Goal: Task Accomplishment & Management: Manage account settings

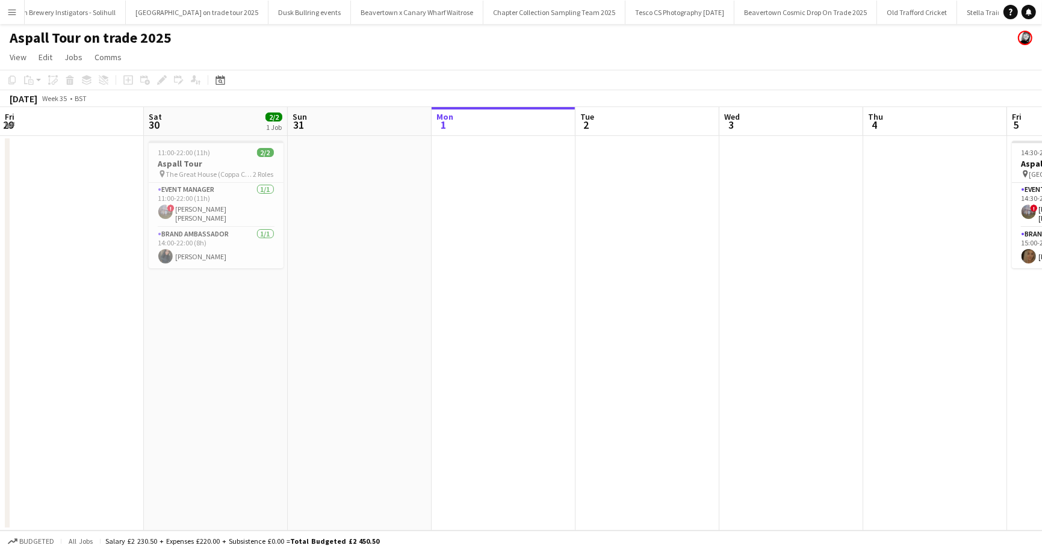
scroll to position [0, 945]
click at [11, 3] on button "Menu" at bounding box center [12, 12] width 24 height 24
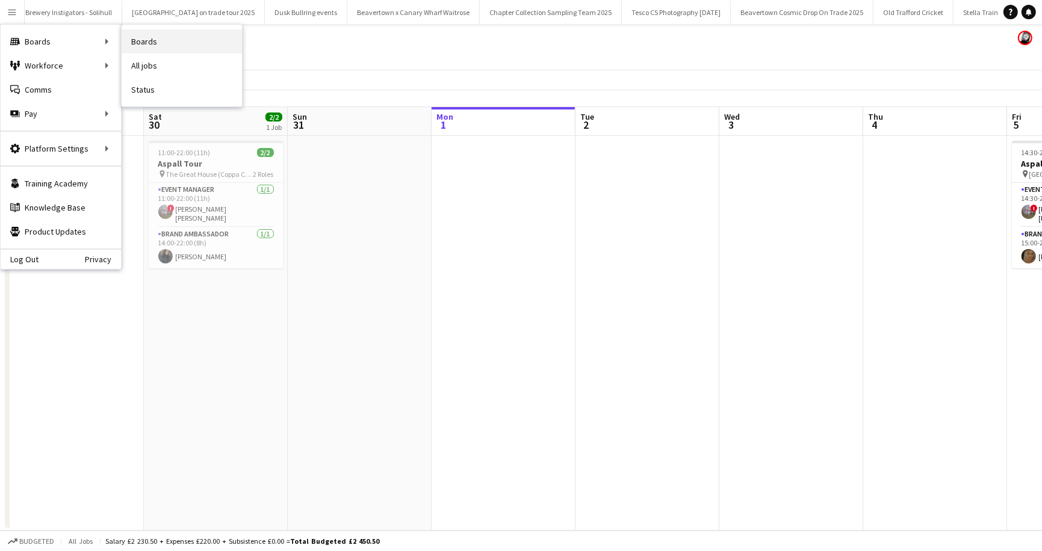
click at [143, 29] on link "Boards" at bounding box center [182, 41] width 120 height 24
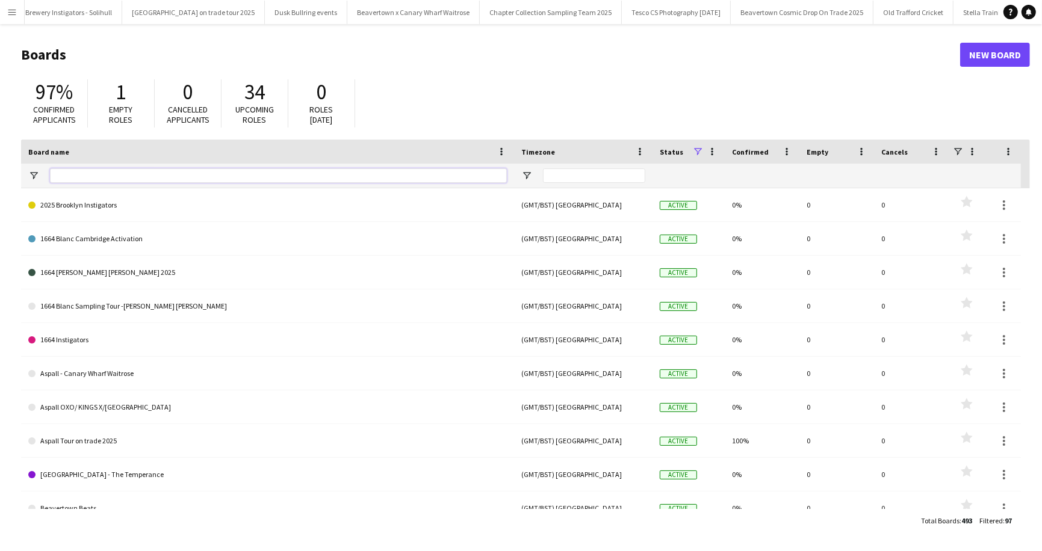
click at [67, 173] on input "Board name Filter Input" at bounding box center [278, 175] width 457 height 14
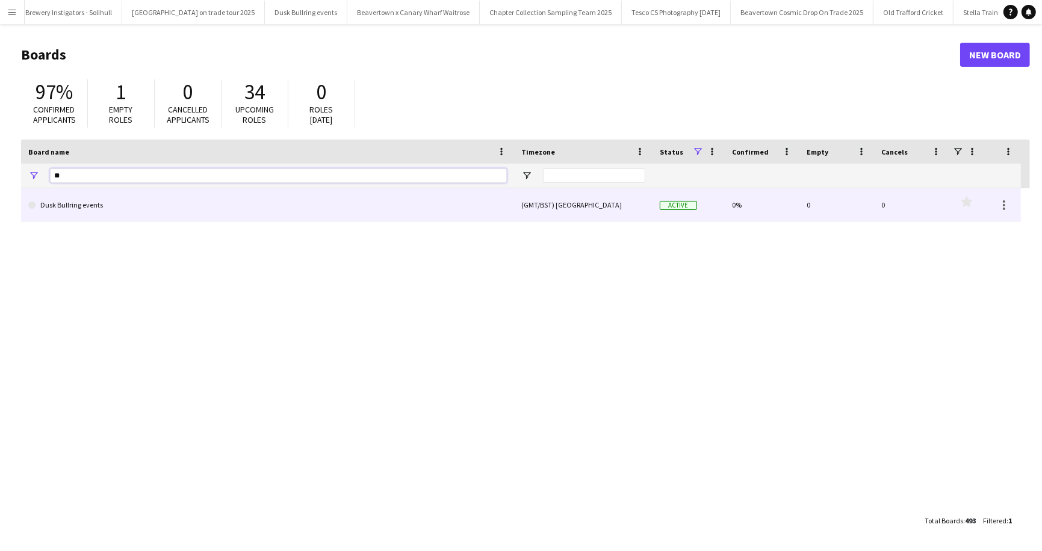
type input "*"
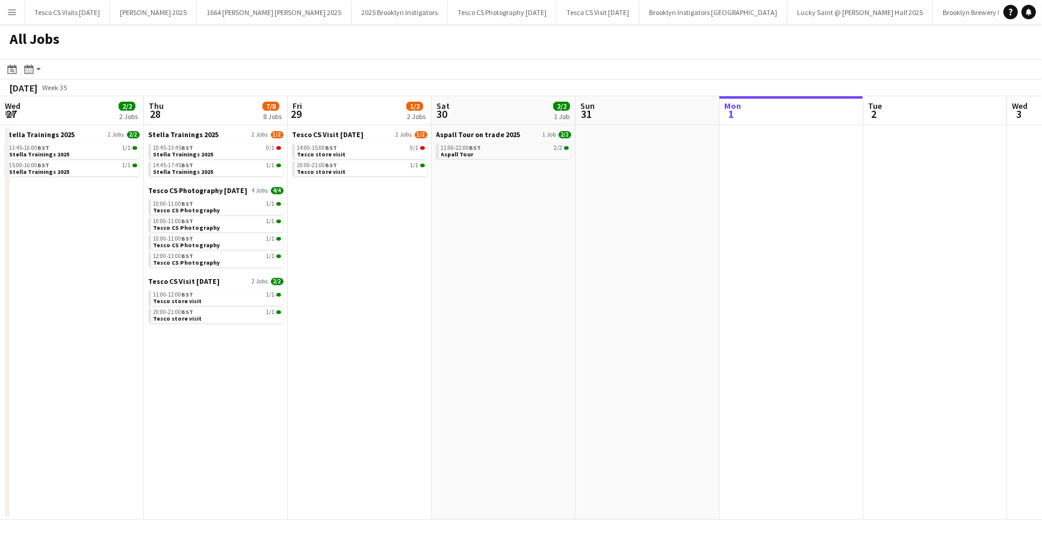
scroll to position [0, 288]
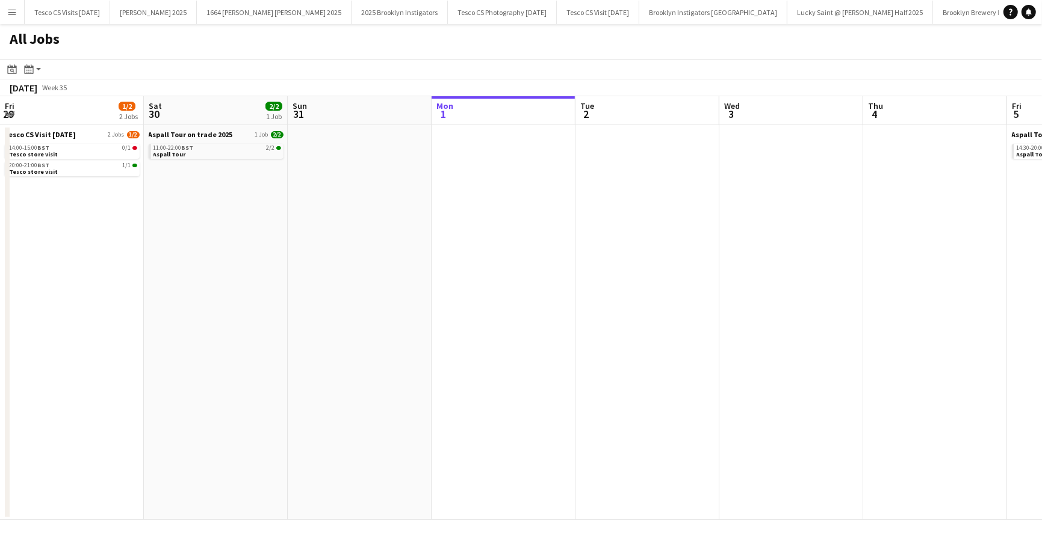
click at [10, 14] on app-icon "Menu" at bounding box center [12, 12] width 10 height 10
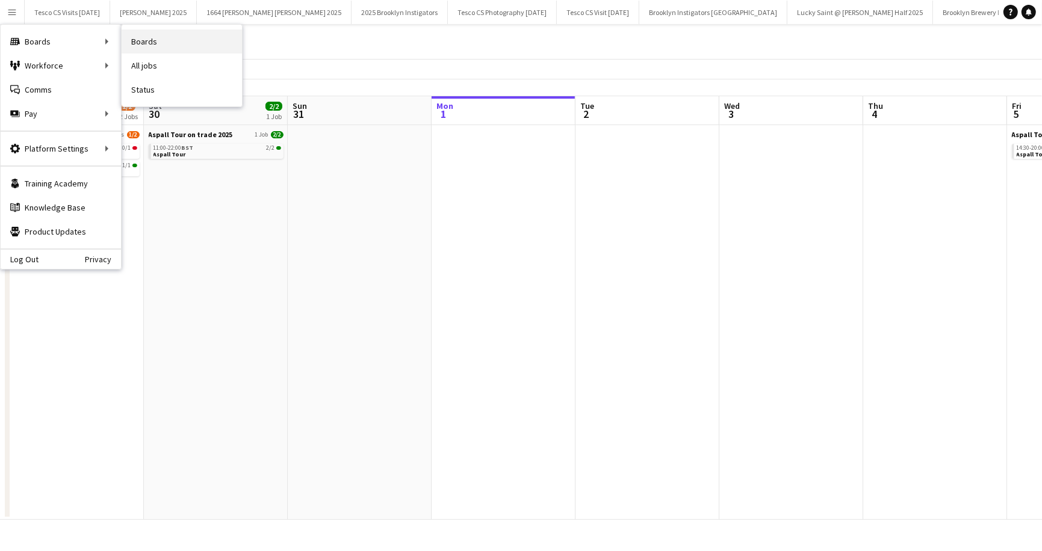
click at [166, 40] on link "Boards" at bounding box center [182, 41] width 120 height 24
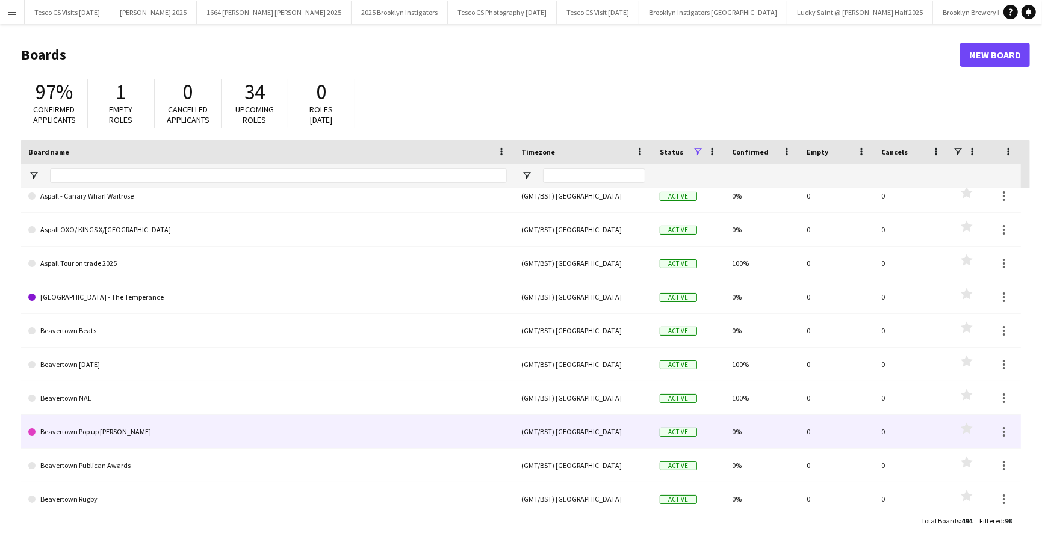
scroll to position [182, 0]
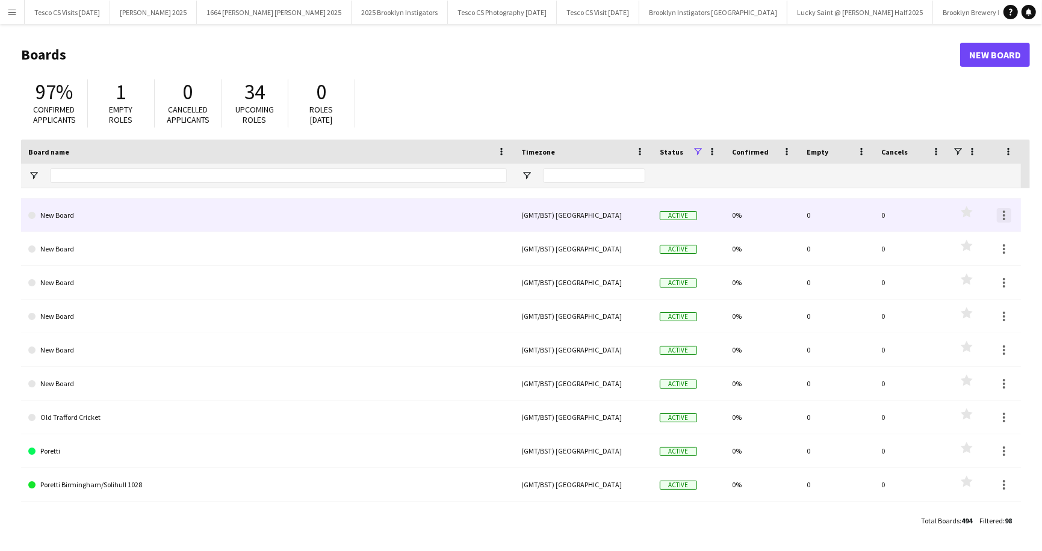
click at [1005, 214] on div at bounding box center [1003, 215] width 14 height 14
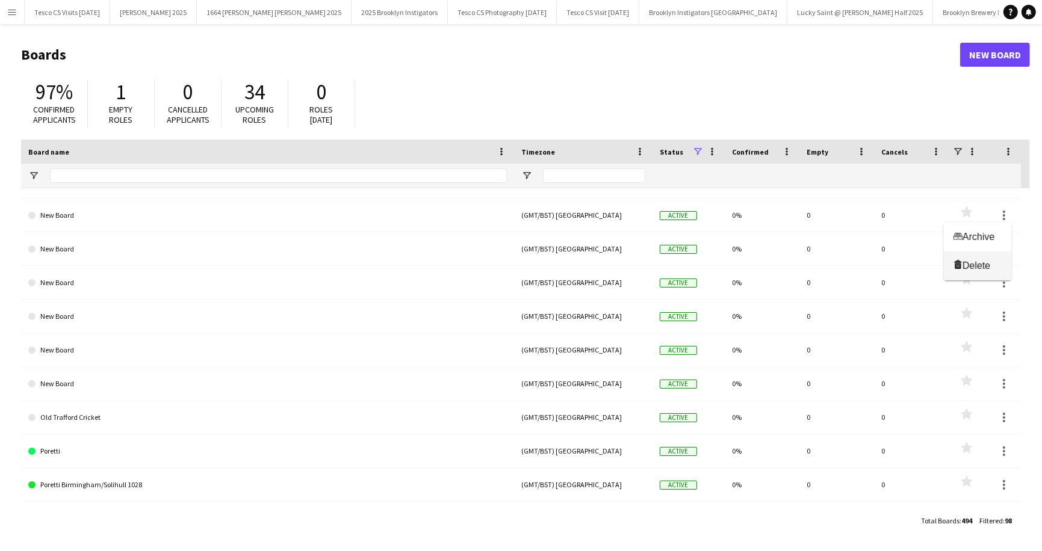
click at [980, 268] on span "Delete" at bounding box center [976, 266] width 28 height 10
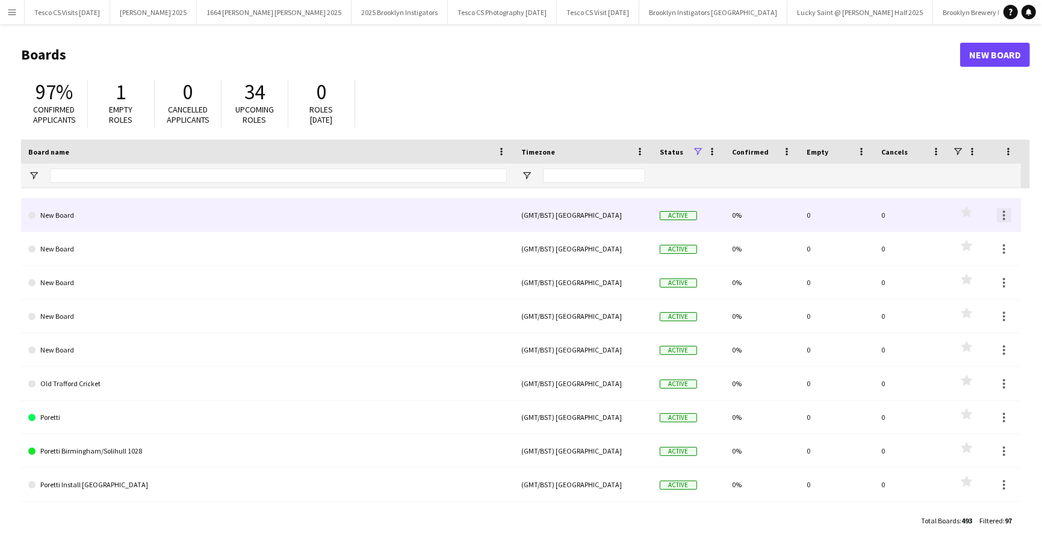
click at [1004, 220] on div at bounding box center [1003, 215] width 14 height 14
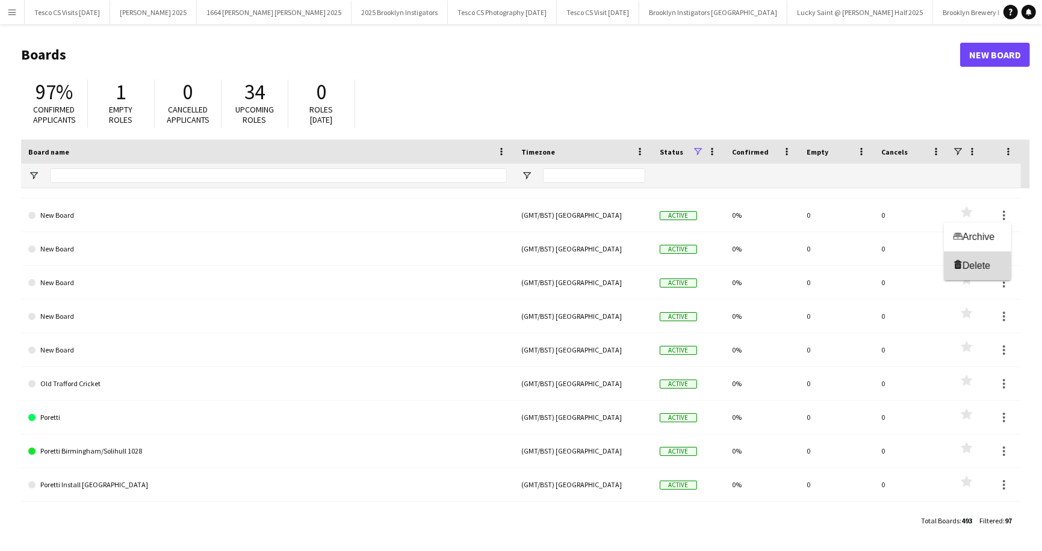
click at [984, 254] on button "Delete Delete" at bounding box center [977, 266] width 67 height 29
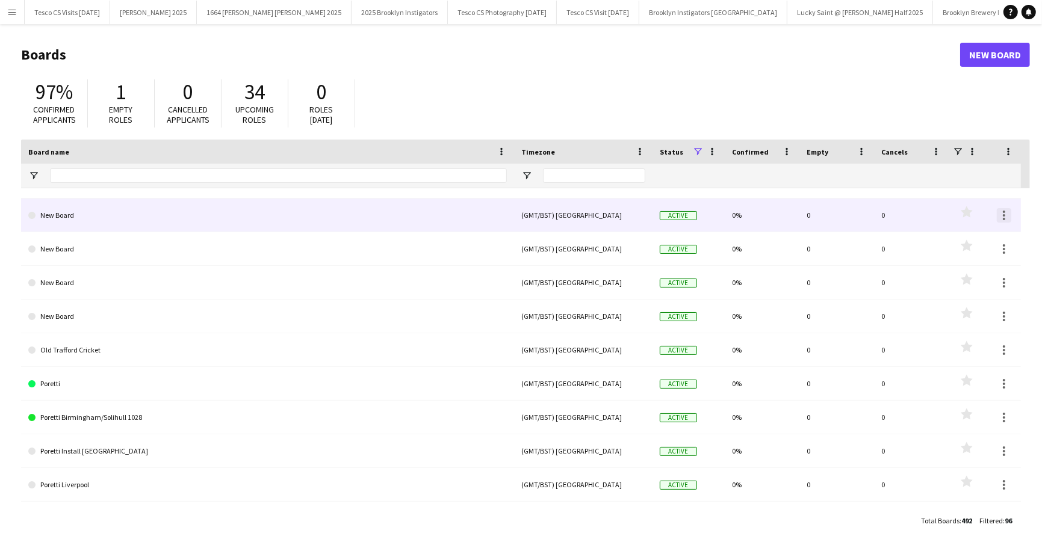
click at [1003, 217] on div at bounding box center [1003, 215] width 14 height 14
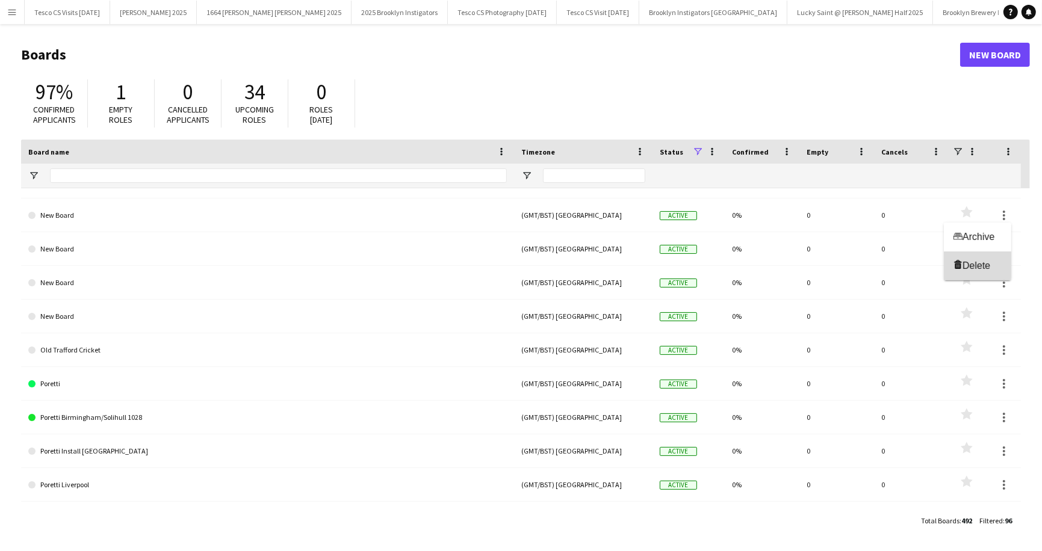
click at [987, 267] on span "Delete" at bounding box center [976, 266] width 28 height 10
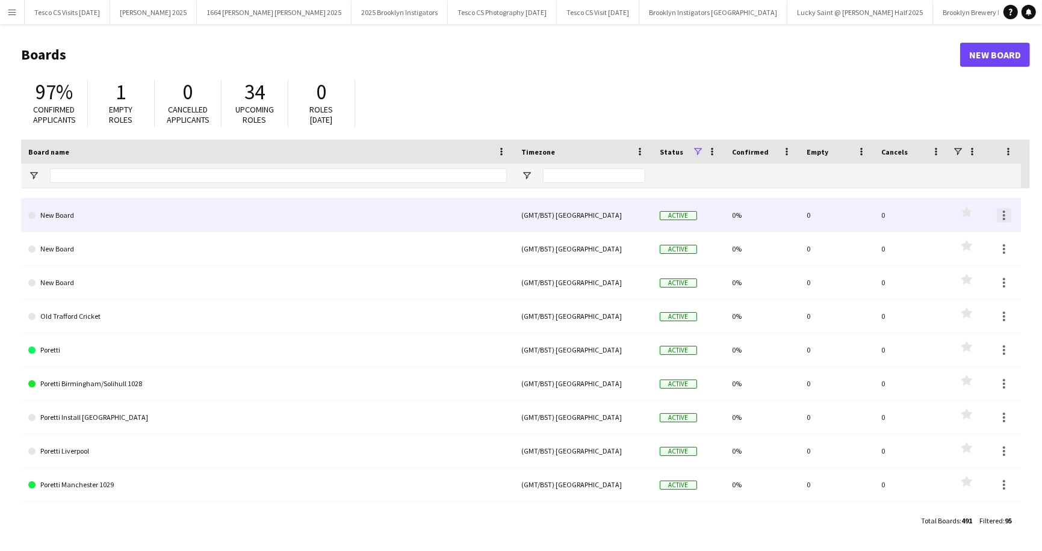
click at [1004, 218] on div at bounding box center [1003, 219] width 2 height 2
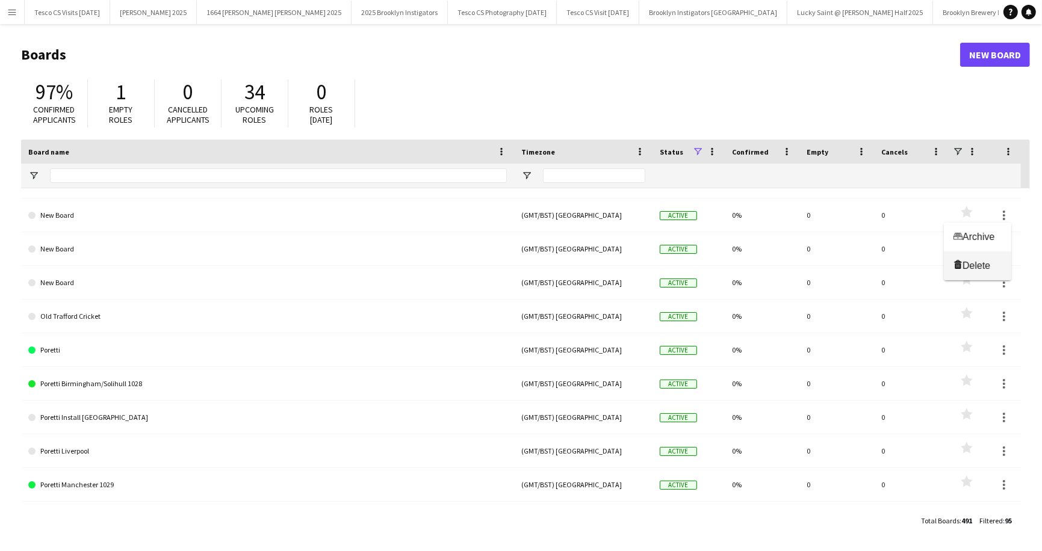
click at [980, 267] on span "Delete" at bounding box center [976, 266] width 28 height 10
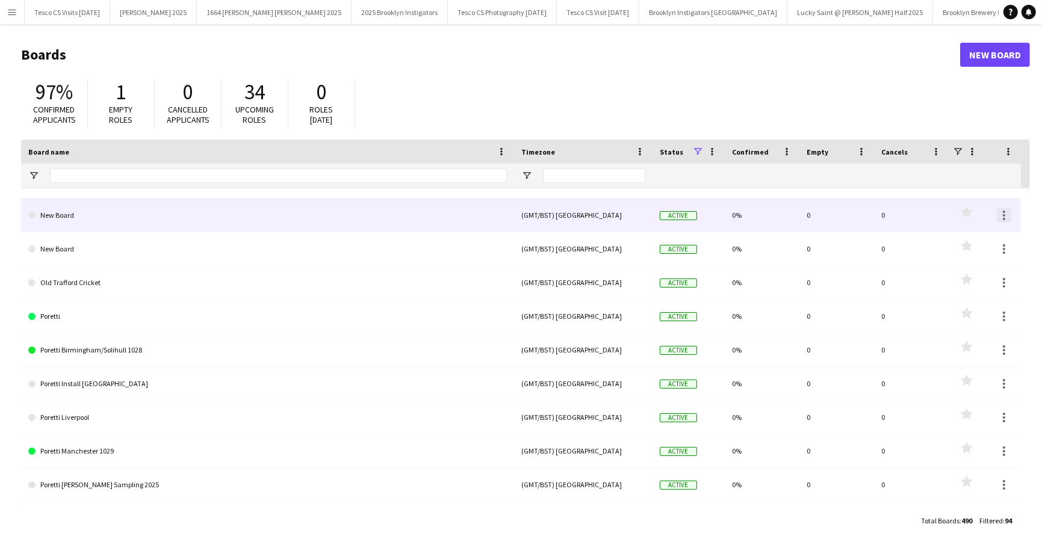
click at [1002, 216] on div at bounding box center [1003, 215] width 14 height 14
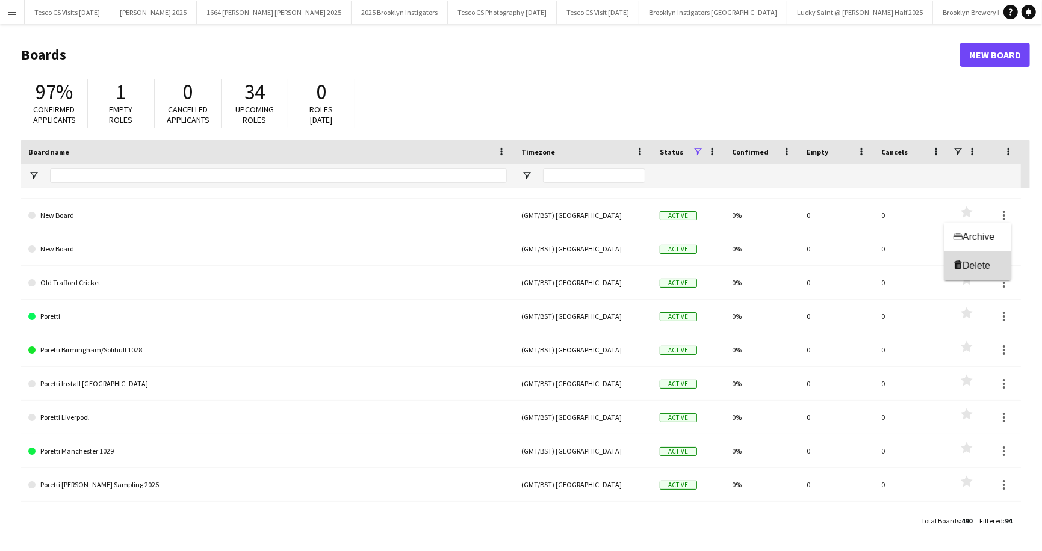
click at [975, 261] on span "Delete" at bounding box center [976, 266] width 28 height 10
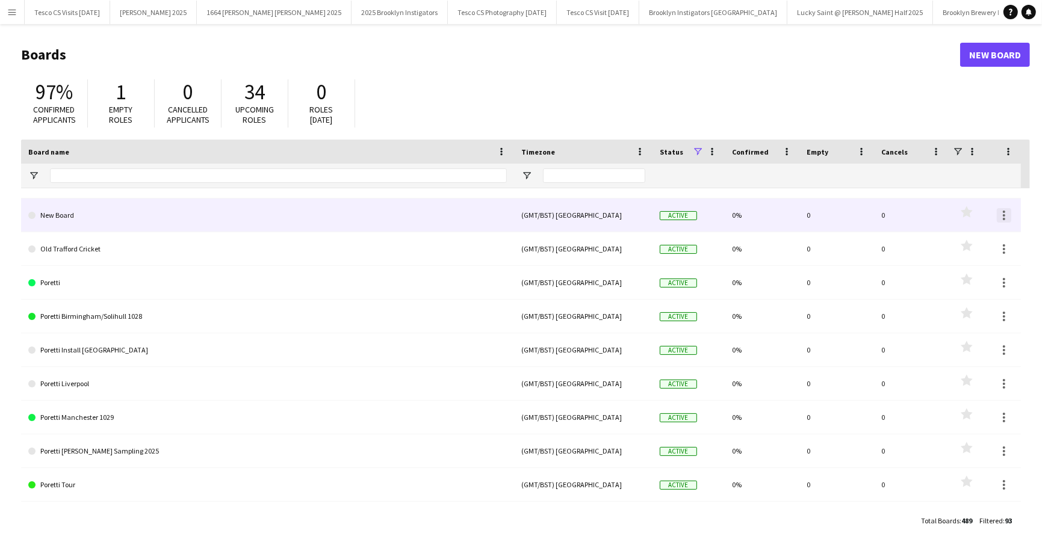
click at [1006, 215] on div at bounding box center [1003, 215] width 14 height 14
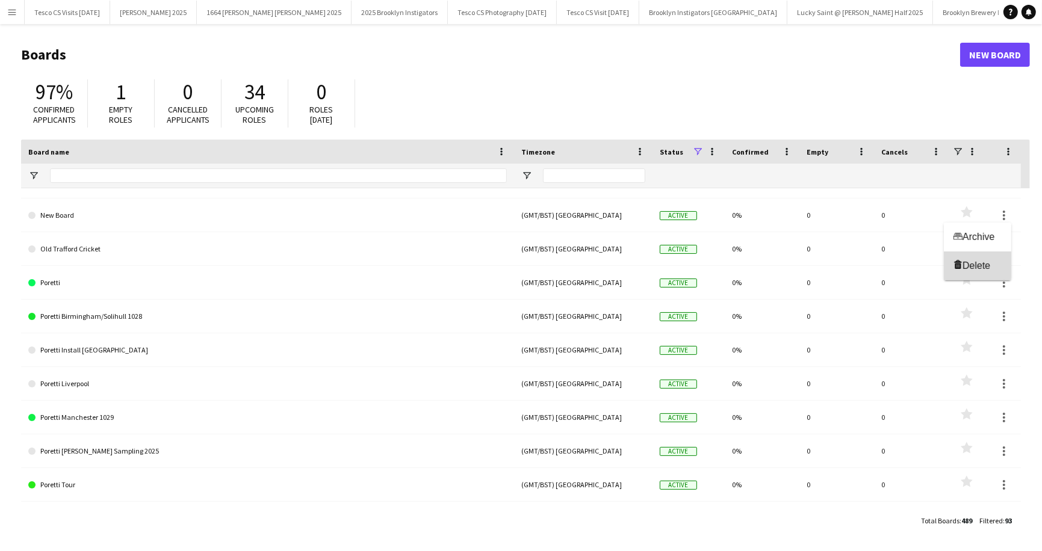
click at [975, 265] on span "Delete" at bounding box center [976, 266] width 28 height 10
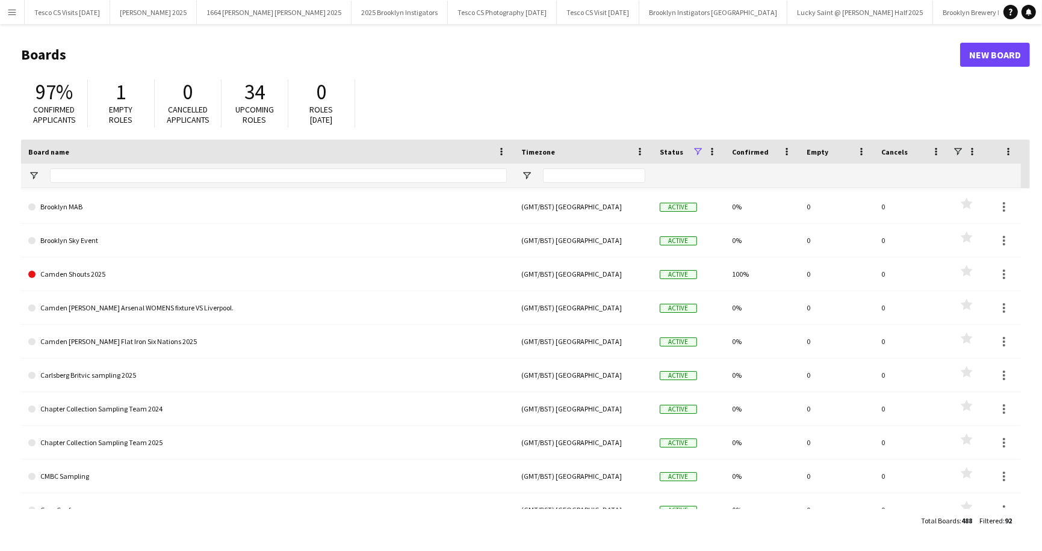
click at [12, 12] on app-icon "Menu" at bounding box center [12, 12] width 10 height 10
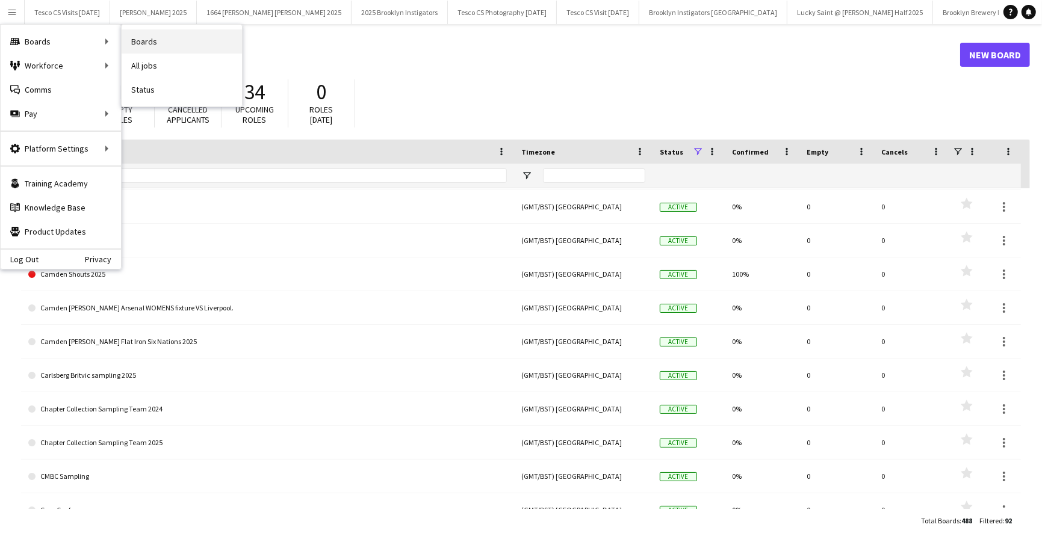
click at [150, 36] on link "Boards" at bounding box center [182, 41] width 120 height 24
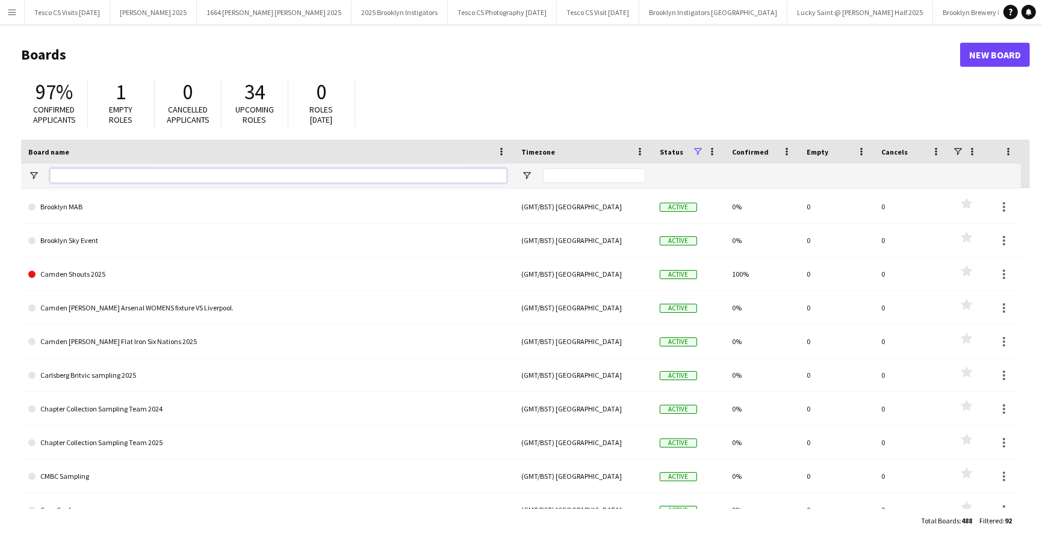
click at [125, 174] on input "Board name Filter Input" at bounding box center [278, 175] width 457 height 14
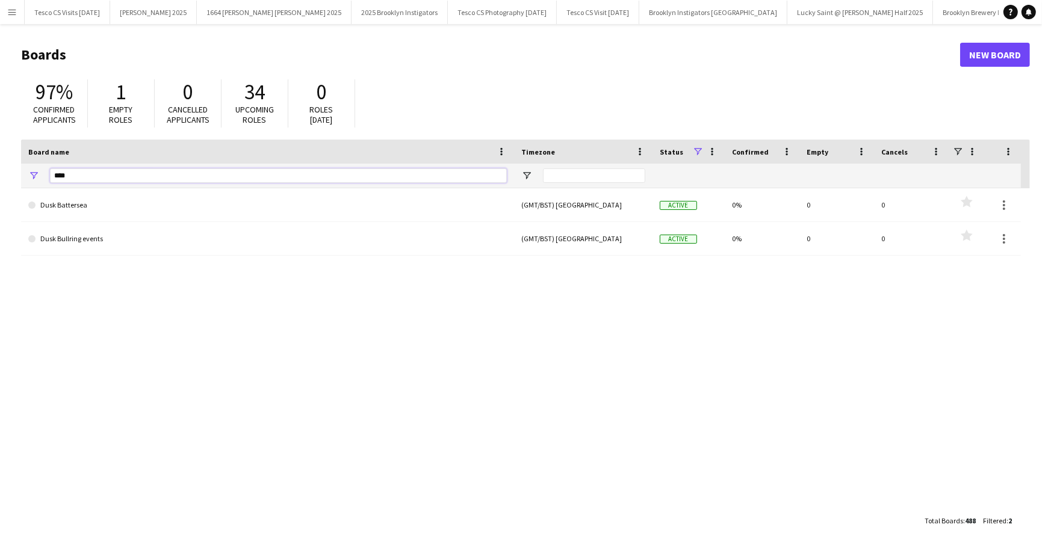
scroll to position [0, 0]
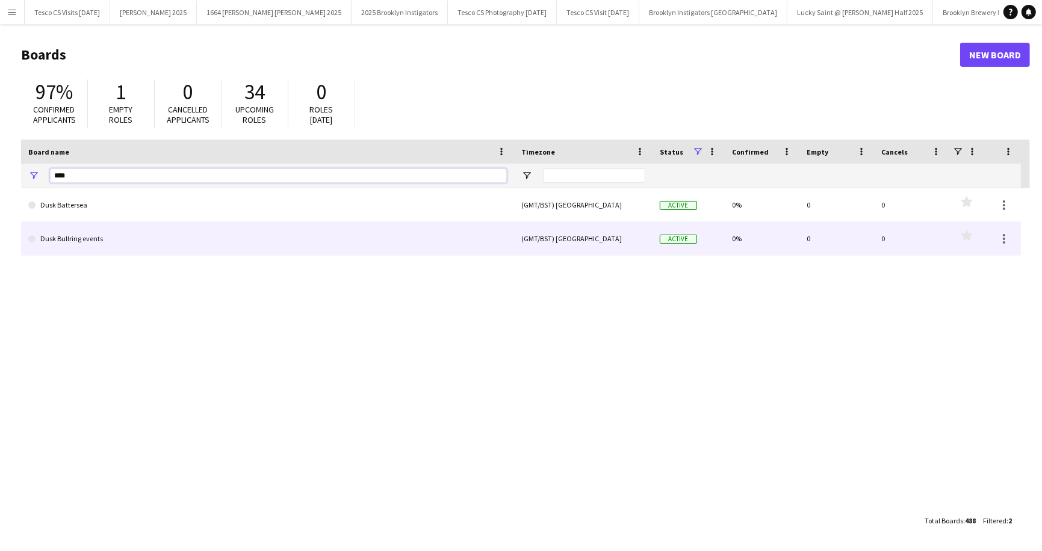
type input "****"
click at [96, 240] on link "Dusk Bullring events" at bounding box center [267, 239] width 478 height 34
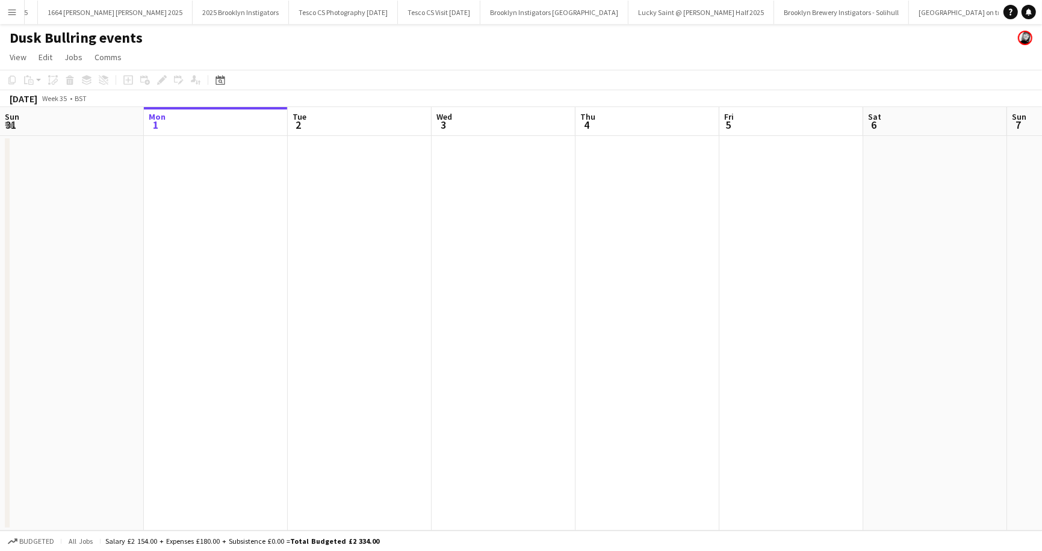
scroll to position [0, 163]
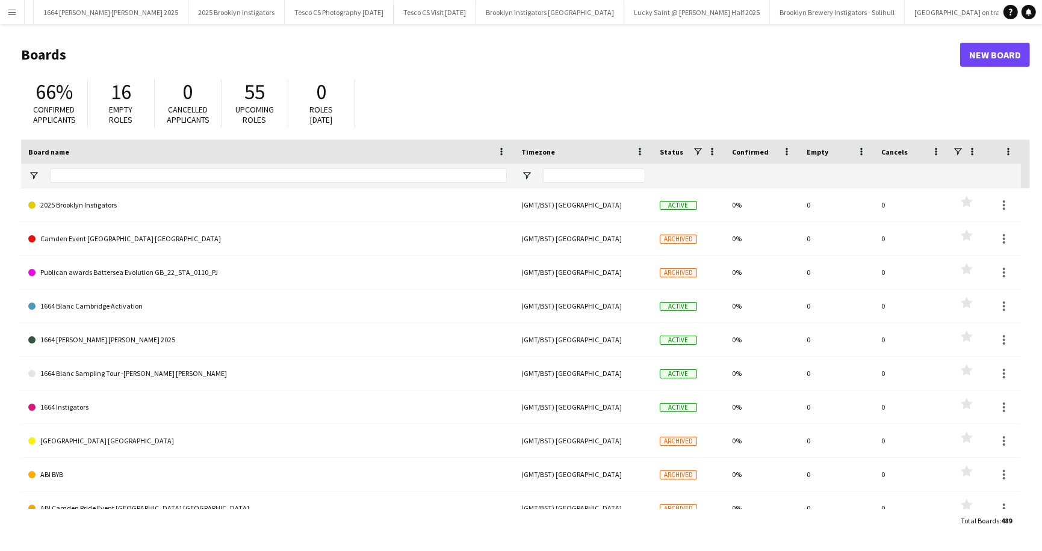
type input "****"
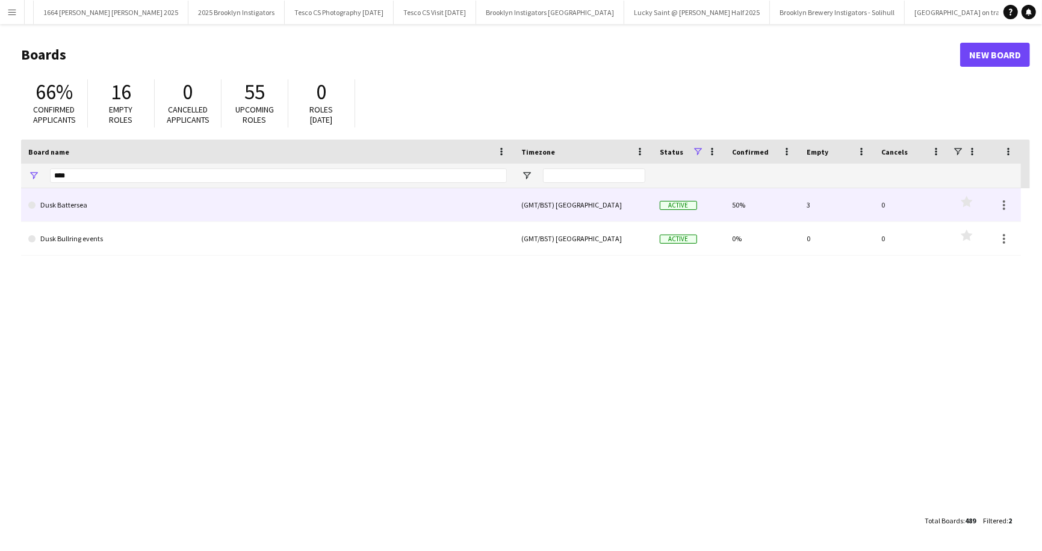
click at [55, 208] on link "Dusk Battersea" at bounding box center [267, 205] width 478 height 34
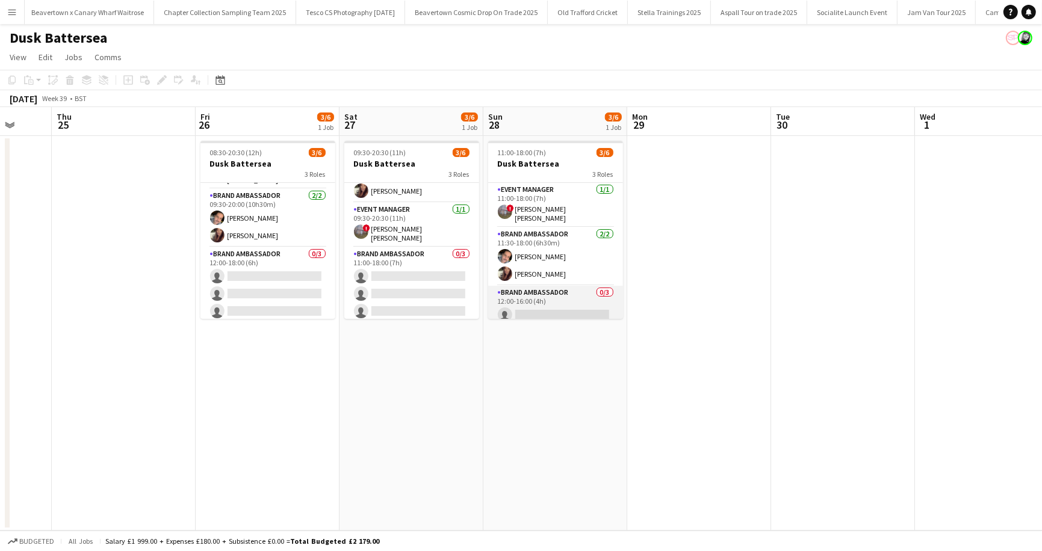
scroll to position [39, 0]
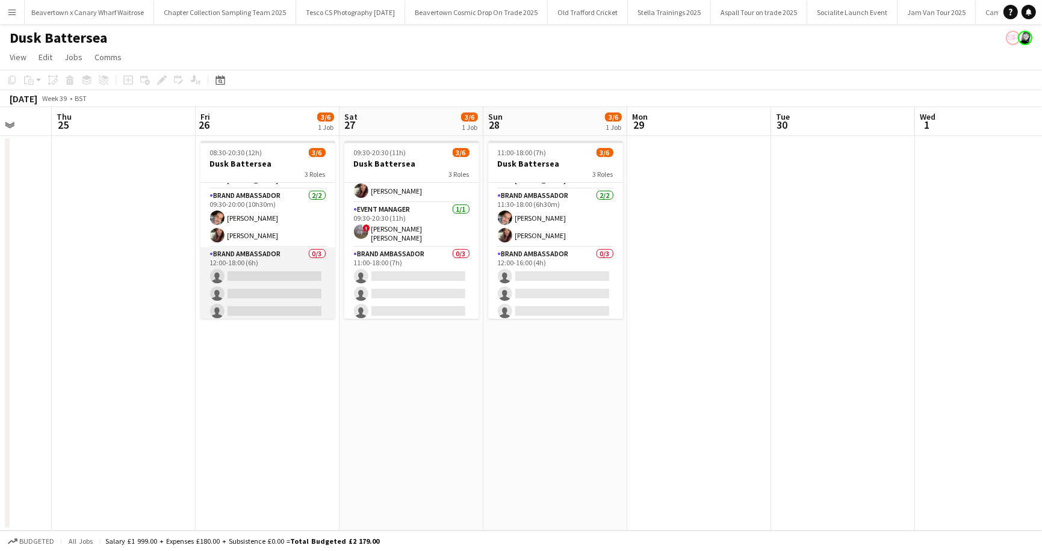
click at [317, 250] on app-card-role "Brand Ambassador 0/3 12:00-18:00 (6h) single-neutral-actions single-neutral-act…" at bounding box center [267, 285] width 135 height 76
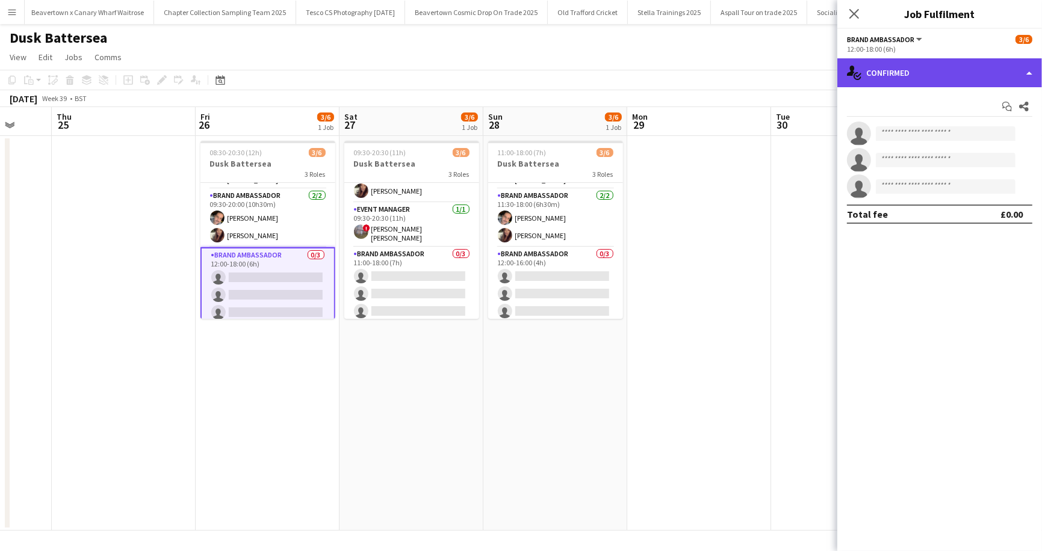
click at [1036, 75] on div "single-neutral-actions-check-2 Confirmed" at bounding box center [939, 72] width 205 height 29
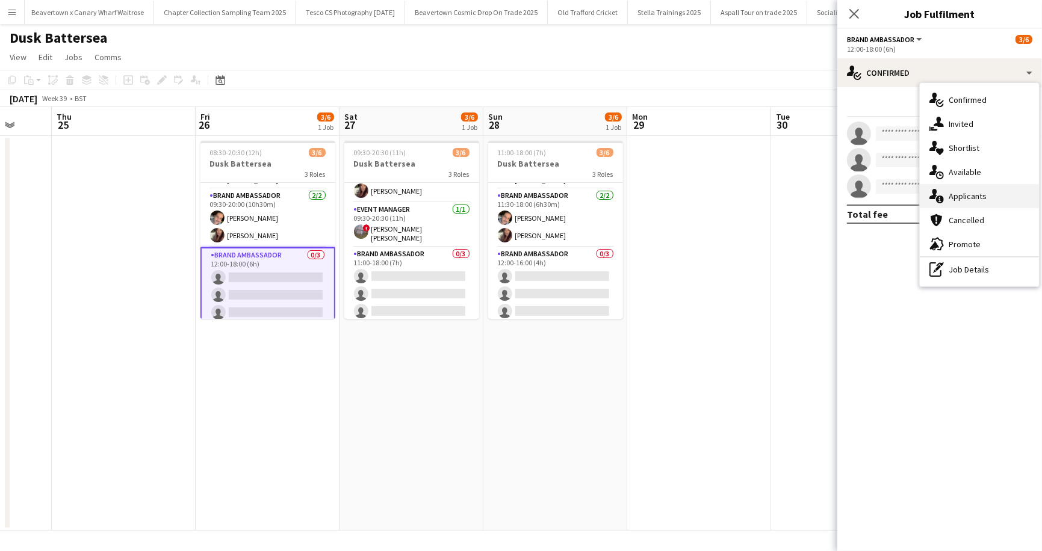
click at [966, 192] on div "single-neutral-actions-information Applicants" at bounding box center [978, 196] width 119 height 24
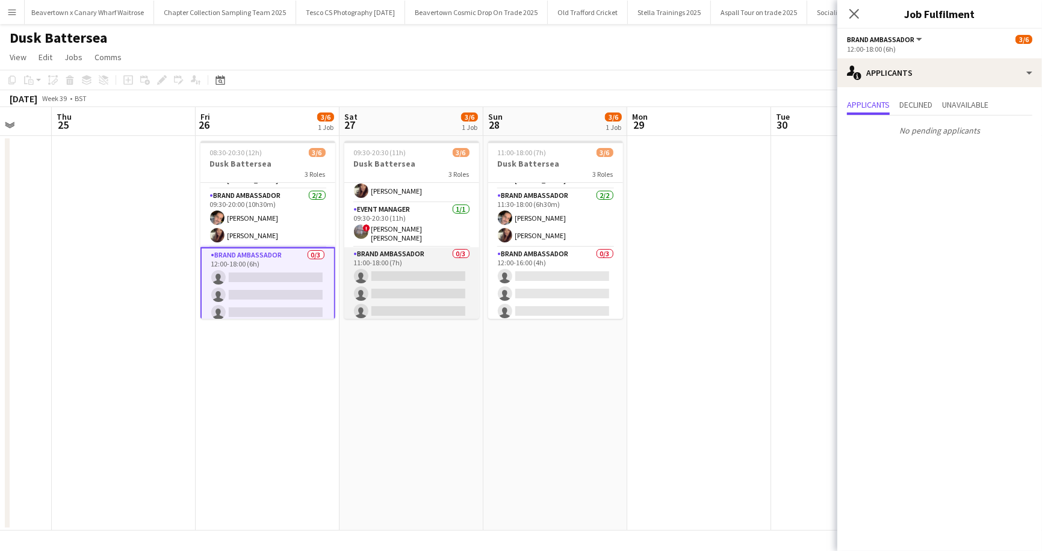
click at [458, 250] on app-card-role "Brand Ambassador 0/3 11:00-18:00 (7h) single-neutral-actions single-neutral-act…" at bounding box center [411, 285] width 135 height 76
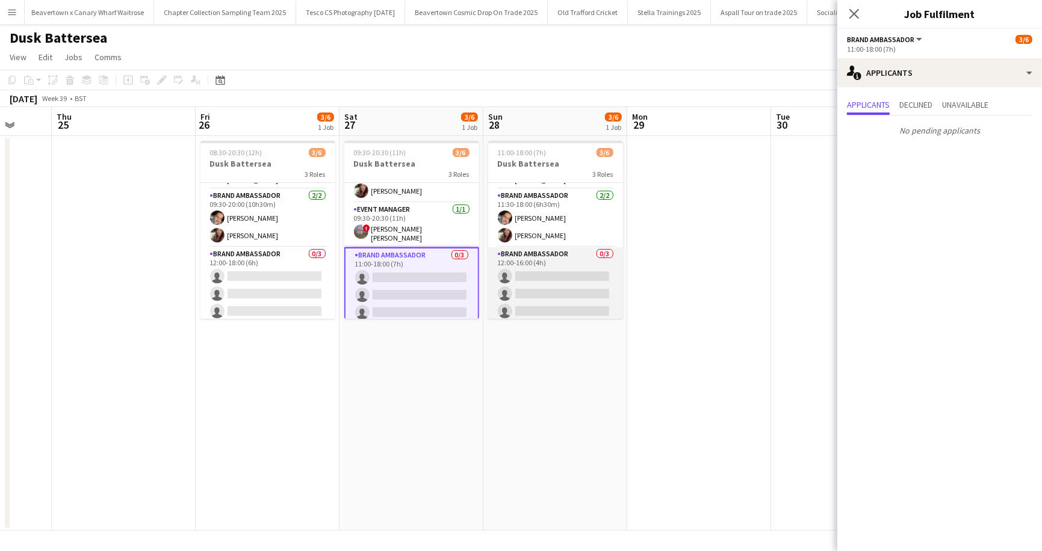
click at [607, 252] on app-card-role "Brand Ambassador 0/3 12:00-16:00 (4h) single-neutral-actions single-neutral-act…" at bounding box center [555, 285] width 135 height 76
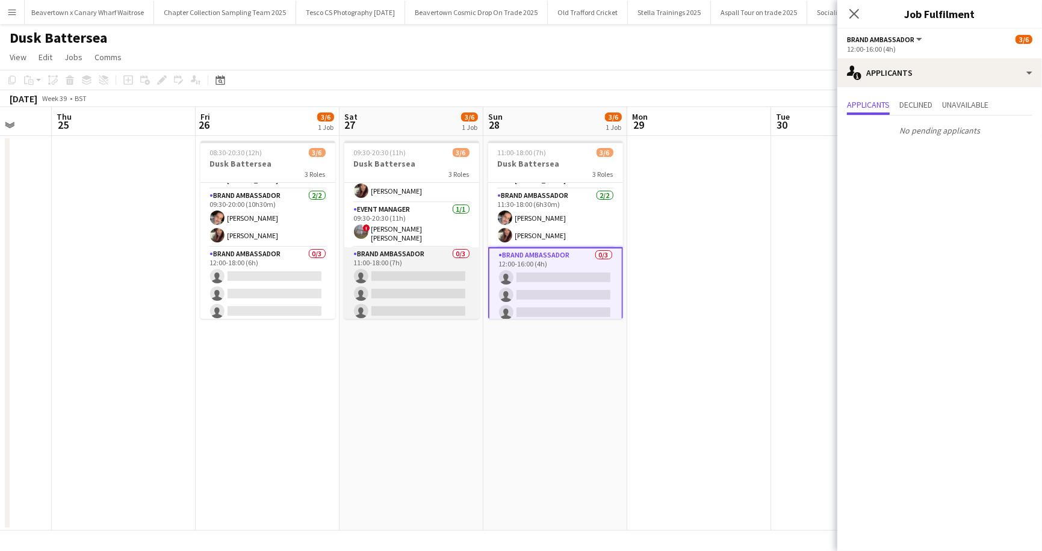
click at [462, 247] on app-card-role "Brand Ambassador 0/3 11:00-18:00 (7h) single-neutral-actions single-neutral-act…" at bounding box center [411, 285] width 135 height 76
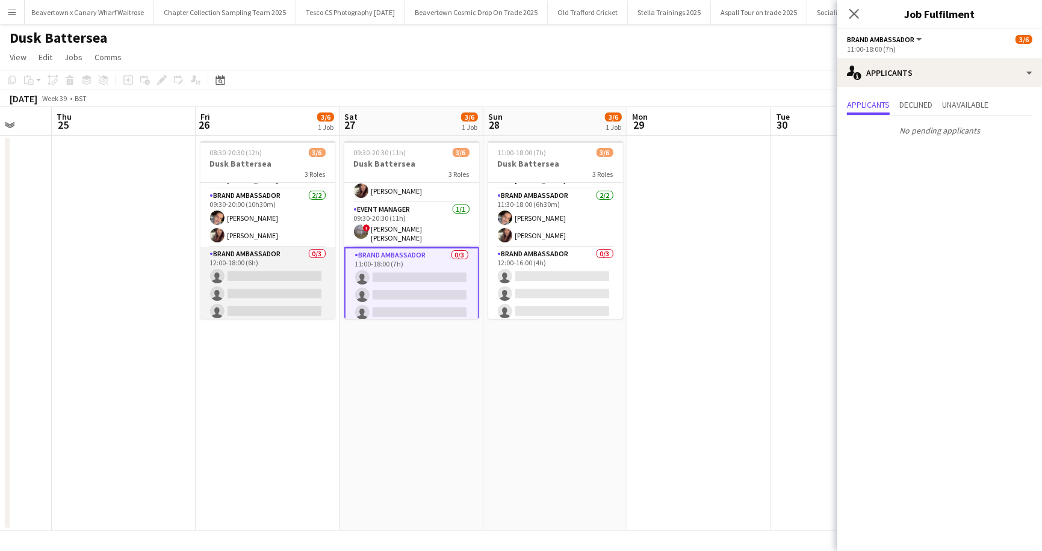
click at [320, 247] on app-card-role "Brand Ambassador 0/3 12:00-18:00 (6h) single-neutral-actions single-neutral-act…" at bounding box center [267, 285] width 135 height 76
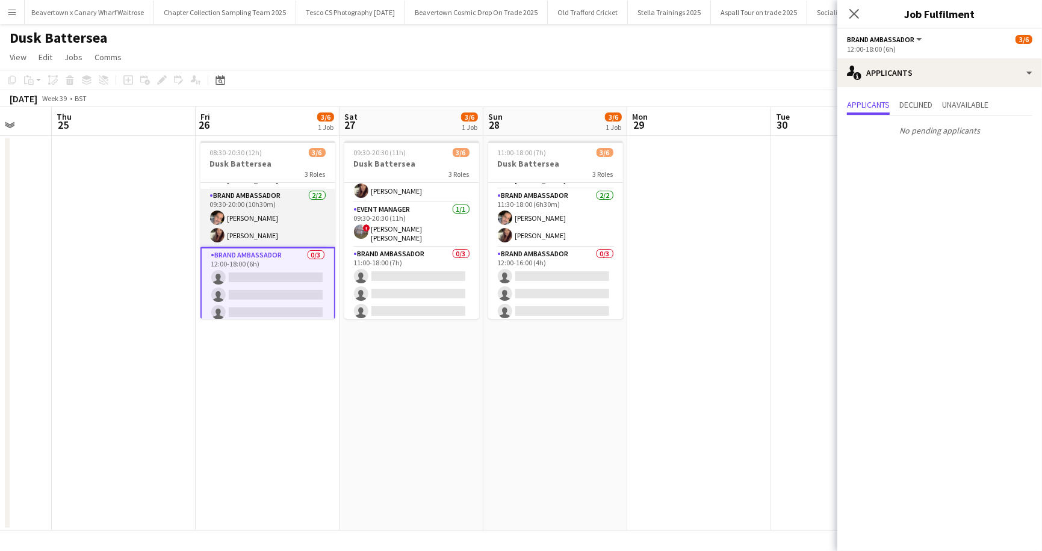
click at [315, 191] on app-card-role "Brand Ambassador 2/2 09:30-20:00 (10h30m) Ronnie ABRAHAM Yumi Araki" at bounding box center [267, 218] width 135 height 58
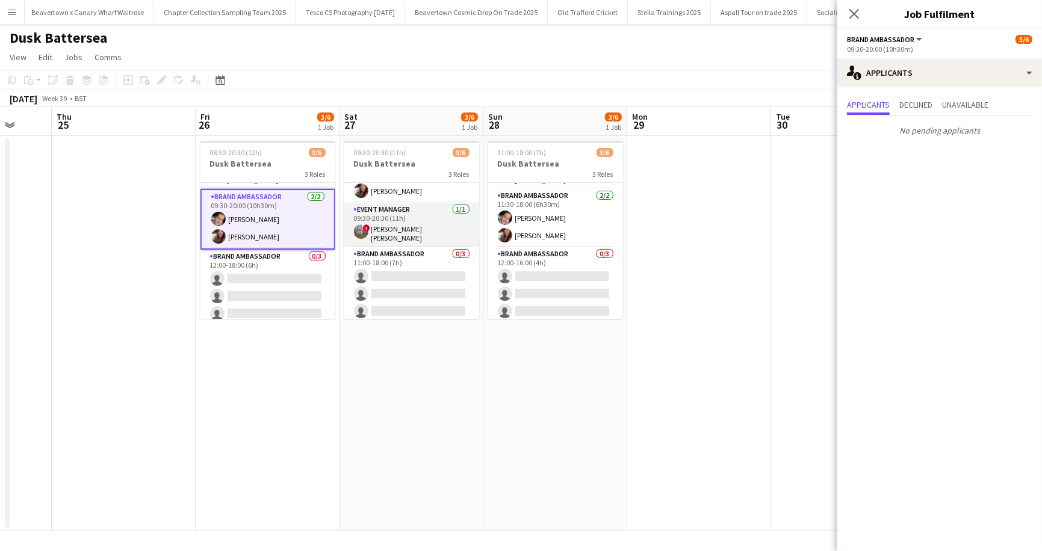
click at [465, 211] on app-card-role "Event Manager 1/1 09:30-20:30 (11h) ! Jessica Kate Clements" at bounding box center [411, 225] width 135 height 45
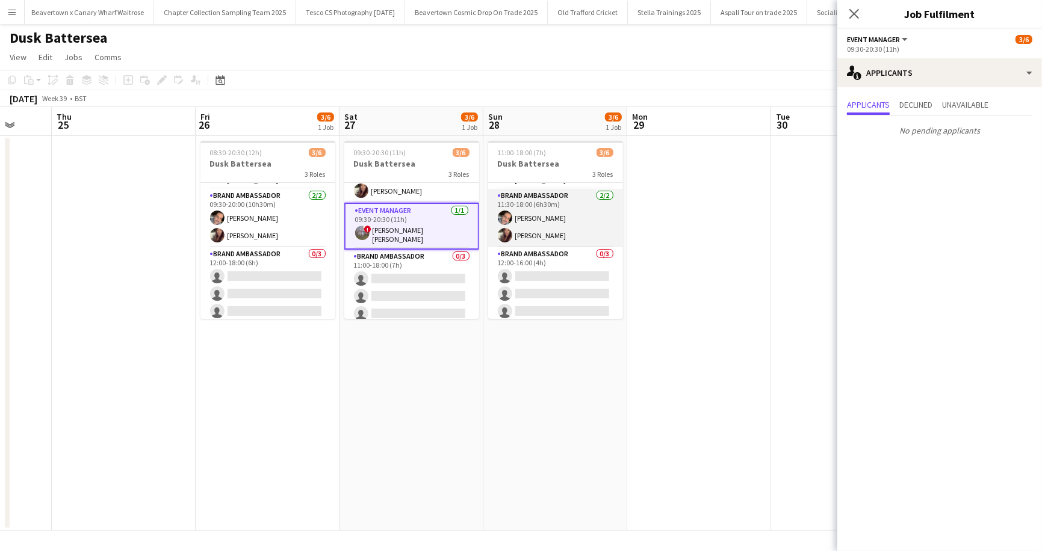
click at [611, 193] on app-card-role "Brand Ambassador 2/2 11:30-18:00 (6h30m) Ronnie ABRAHAM Yumi Araki" at bounding box center [555, 218] width 135 height 58
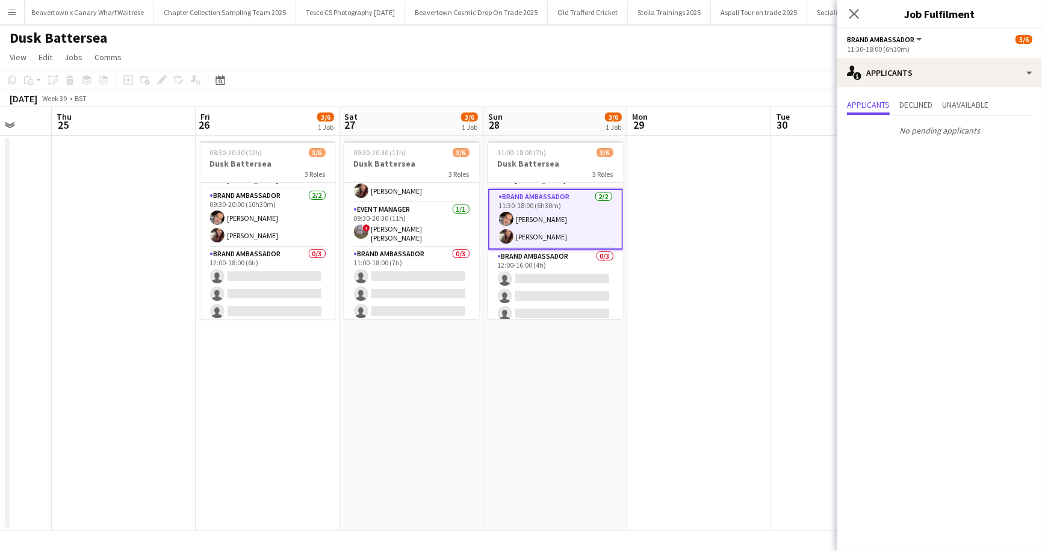
click at [13, 12] on app-icon "Menu" at bounding box center [12, 12] width 10 height 10
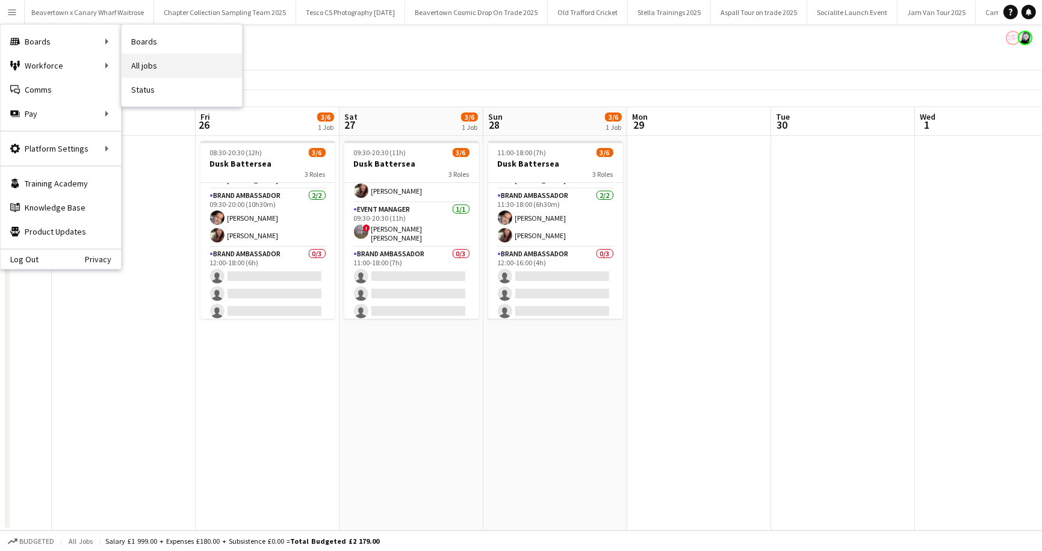
click at [144, 66] on link "All jobs" at bounding box center [182, 66] width 120 height 24
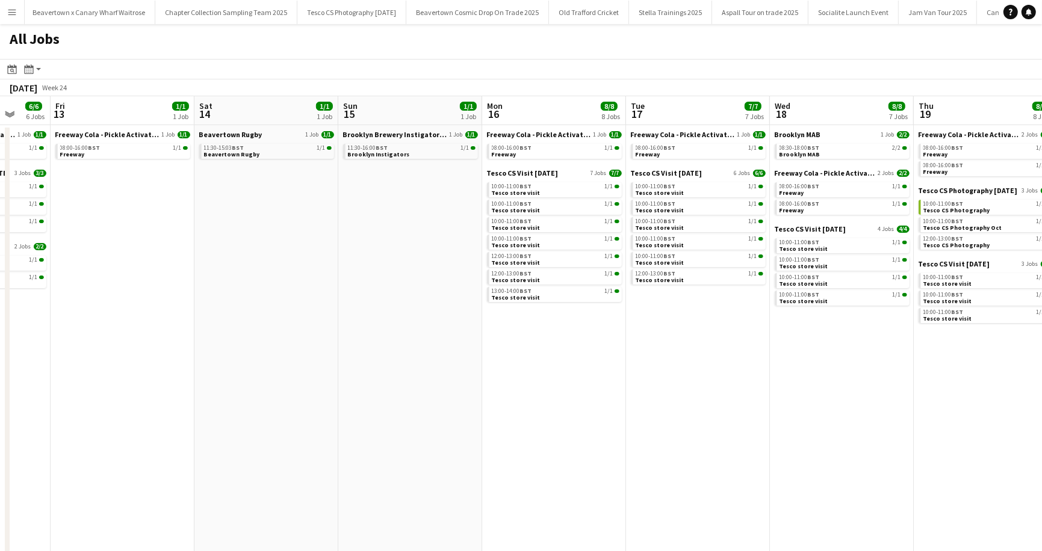
scroll to position [0, 342]
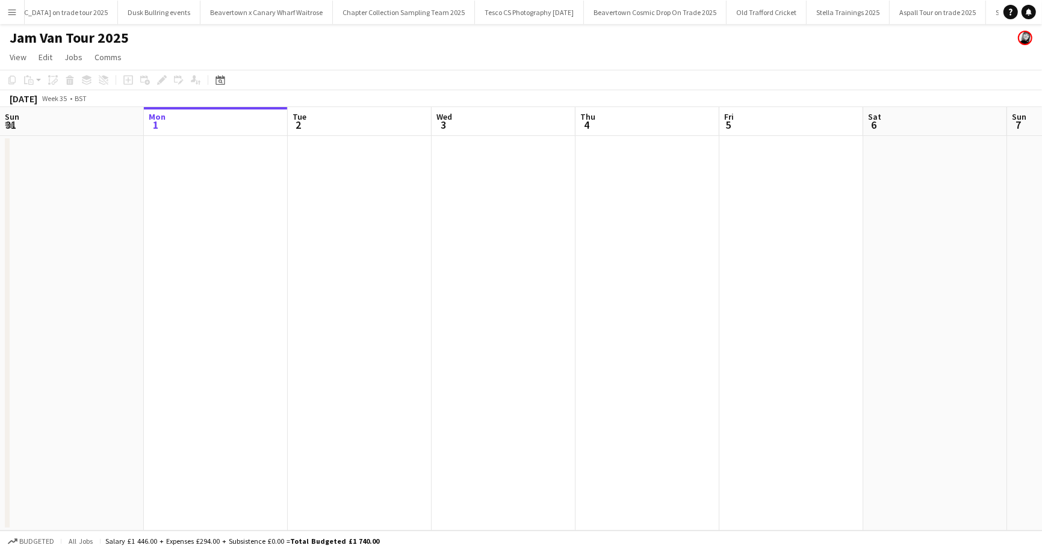
scroll to position [0, 1109]
click at [10, 14] on app-icon "Menu" at bounding box center [12, 12] width 10 height 10
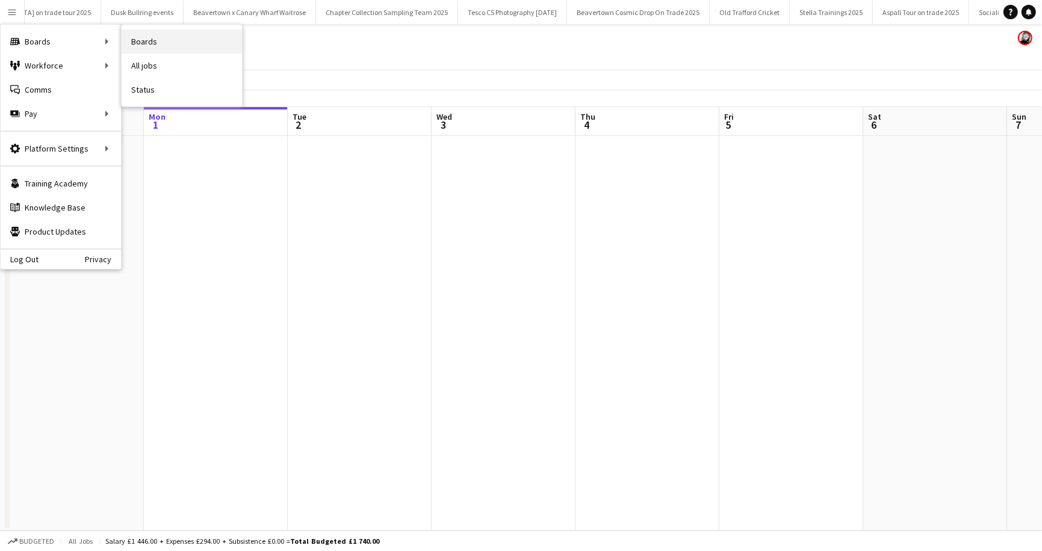
click at [178, 38] on link "Boards" at bounding box center [182, 41] width 120 height 24
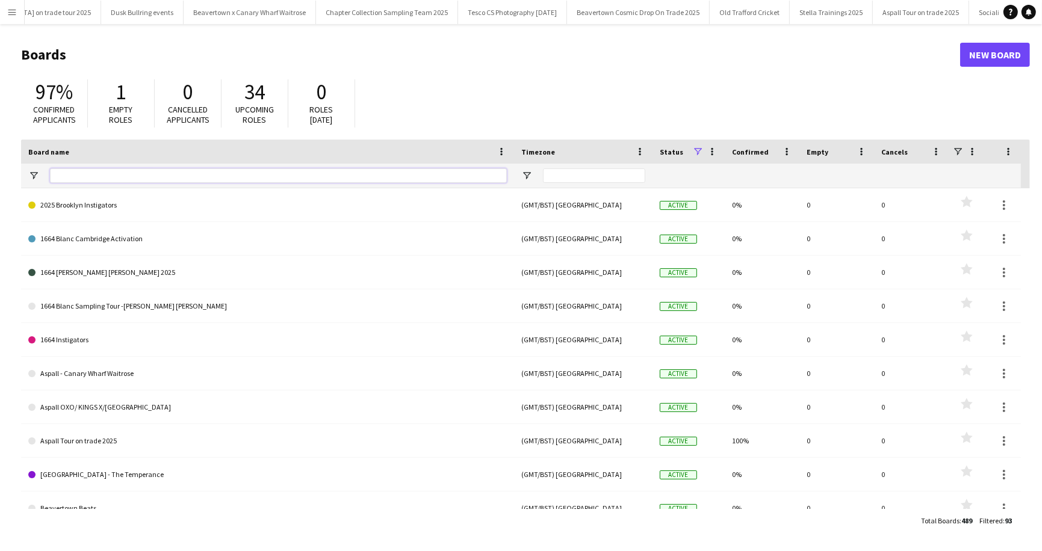
click at [125, 173] on input "Board name Filter Input" at bounding box center [278, 175] width 457 height 14
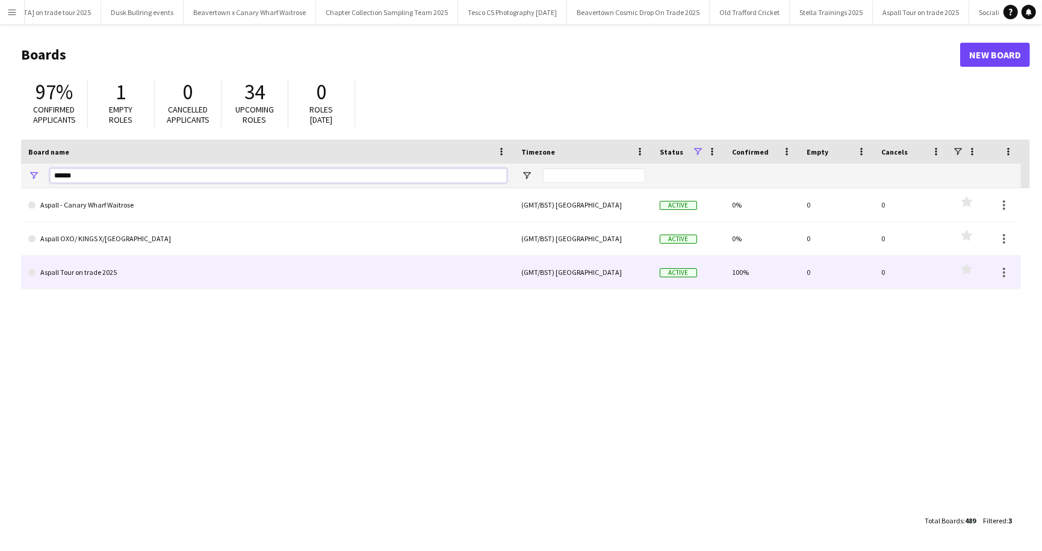
type input "******"
click at [122, 264] on link "Aspall Tour on trade 2025" at bounding box center [267, 273] width 478 height 34
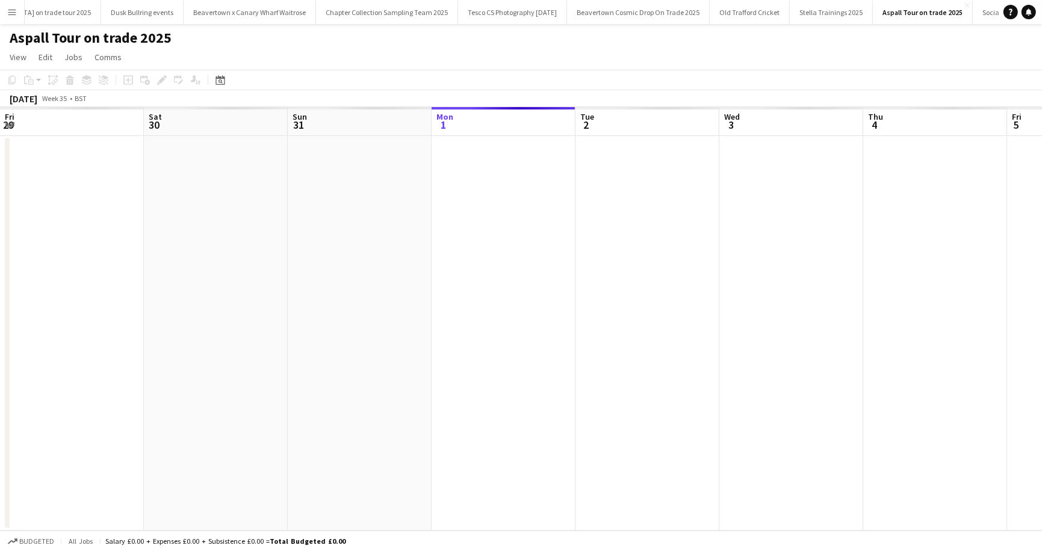
scroll to position [0, 288]
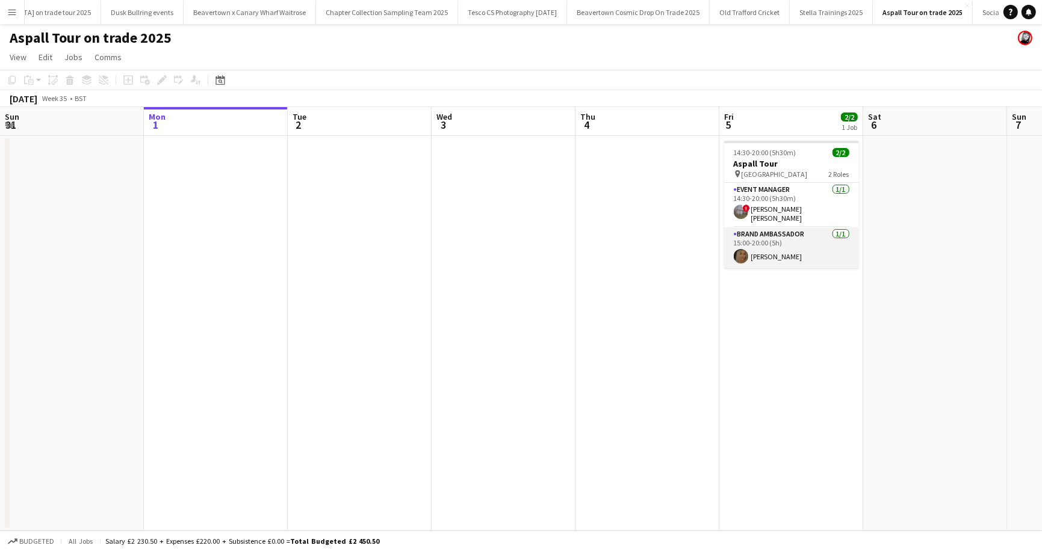
click at [773, 254] on app-card-role "Brand Ambassador 1/1 15:00-20:00 (5h) Ellie Foulger" at bounding box center [791, 247] width 135 height 41
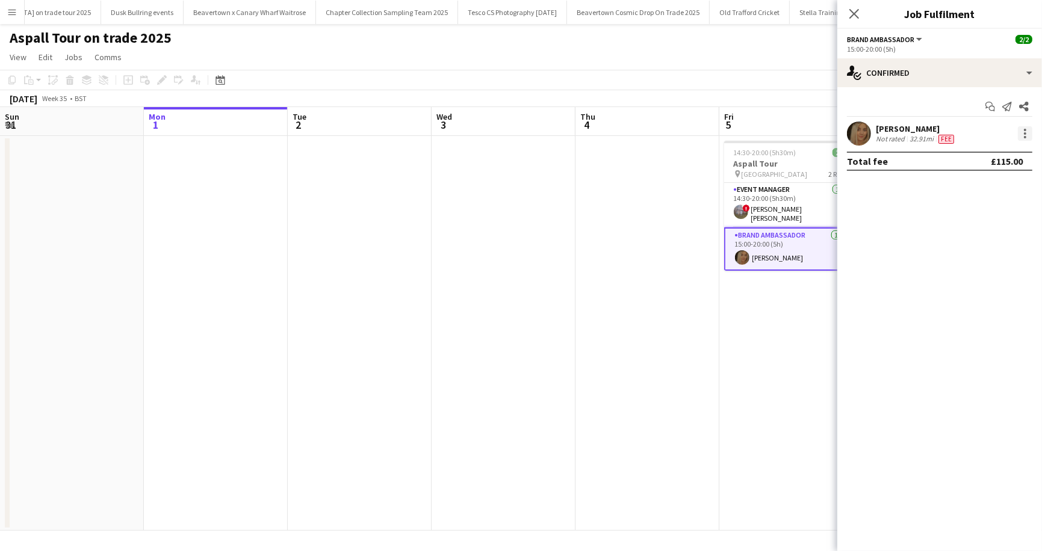
click at [1025, 131] on div at bounding box center [1025, 133] width 14 height 14
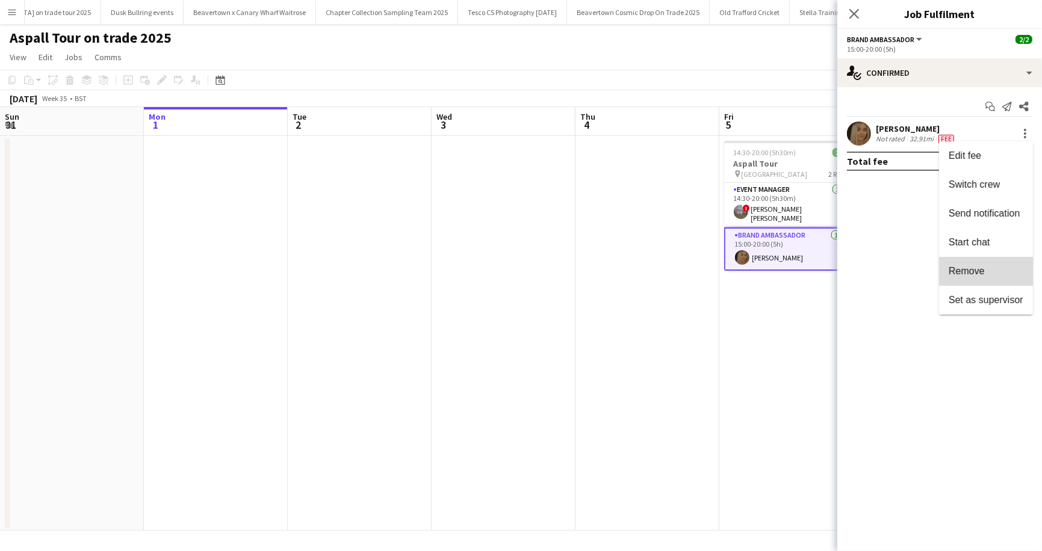
click at [992, 266] on span "Remove" at bounding box center [985, 271] width 75 height 11
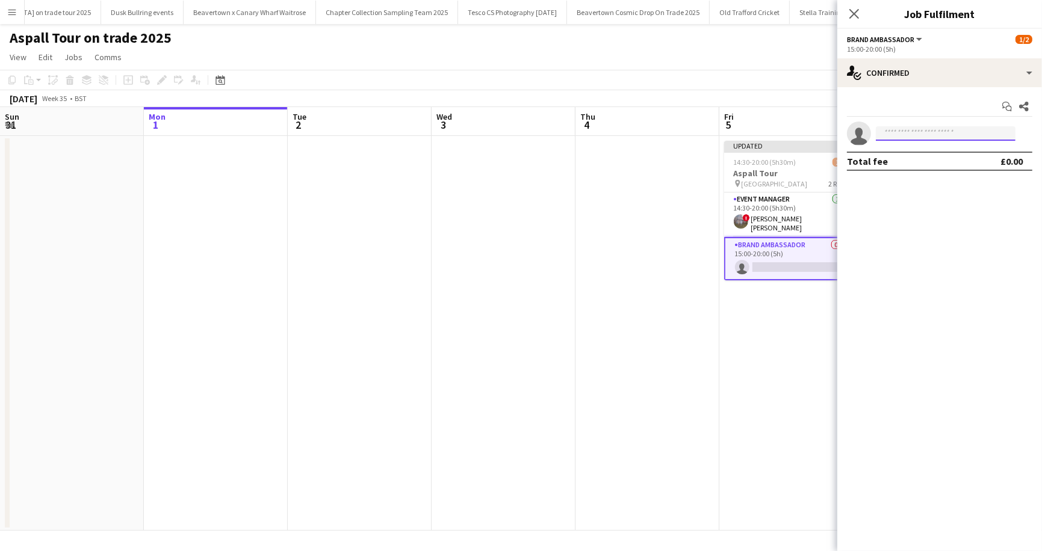
click at [903, 132] on input at bounding box center [946, 133] width 140 height 14
type input "*********"
click at [910, 154] on span "Dan Strasters" at bounding box center [919, 151] width 69 height 10
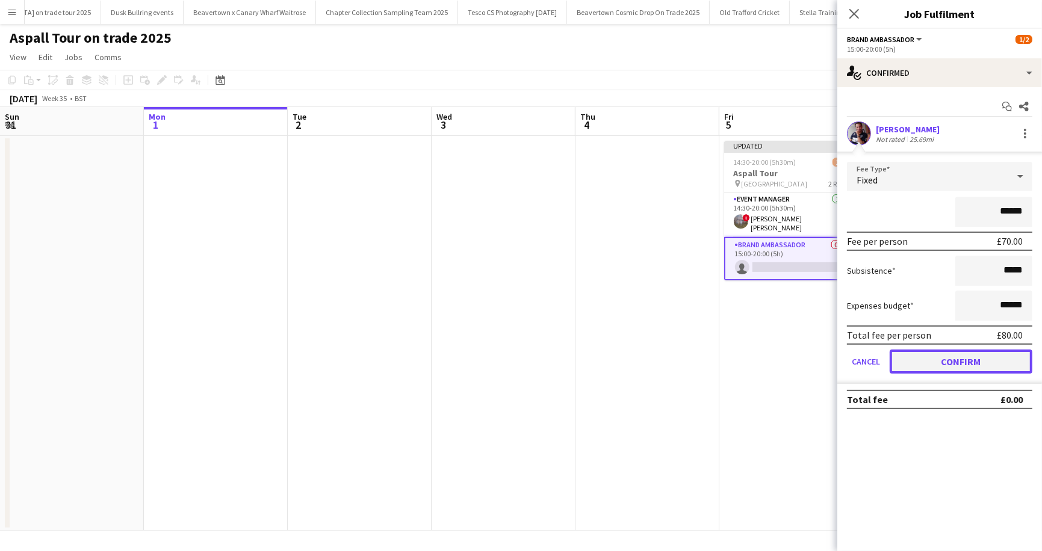
click at [956, 357] on button "Confirm" at bounding box center [960, 362] width 143 height 24
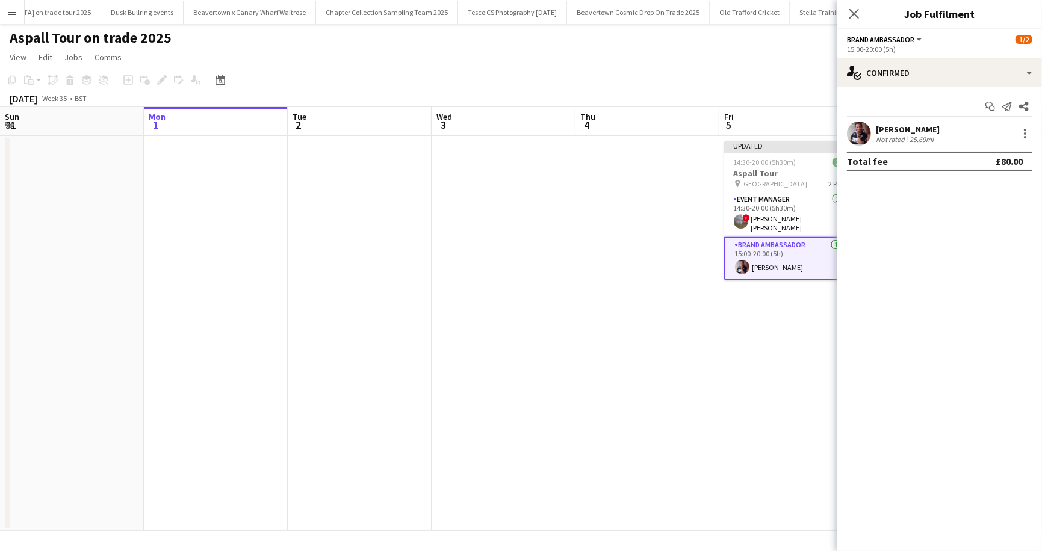
click at [785, 67] on app-page-menu "View Day view expanded Day view collapsed Month view Date picker Jump to today …" at bounding box center [521, 58] width 1042 height 23
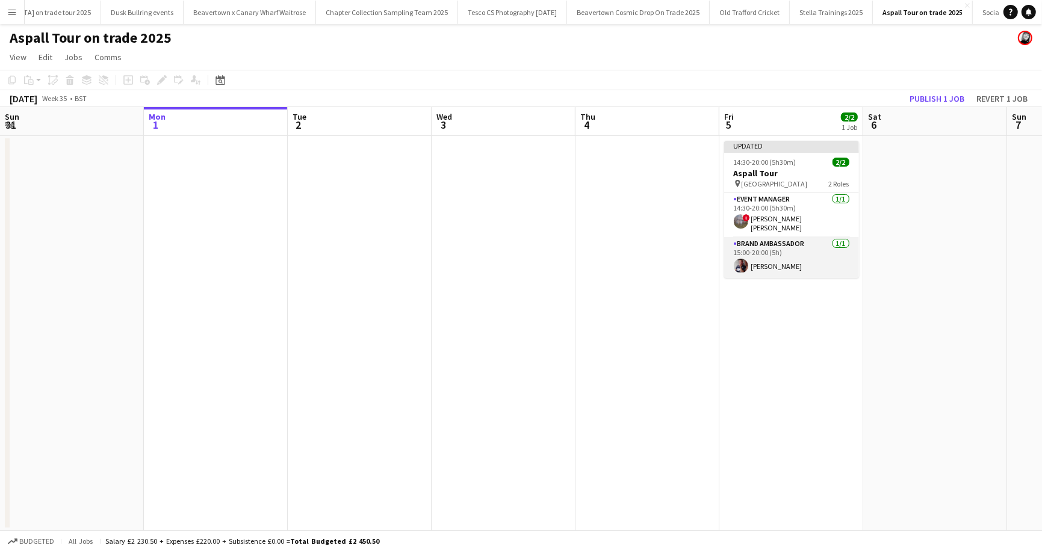
click at [770, 267] on app-card-role "Brand Ambassador 1/1 15:00-20:00 (5h) Dan Strasters" at bounding box center [791, 257] width 135 height 41
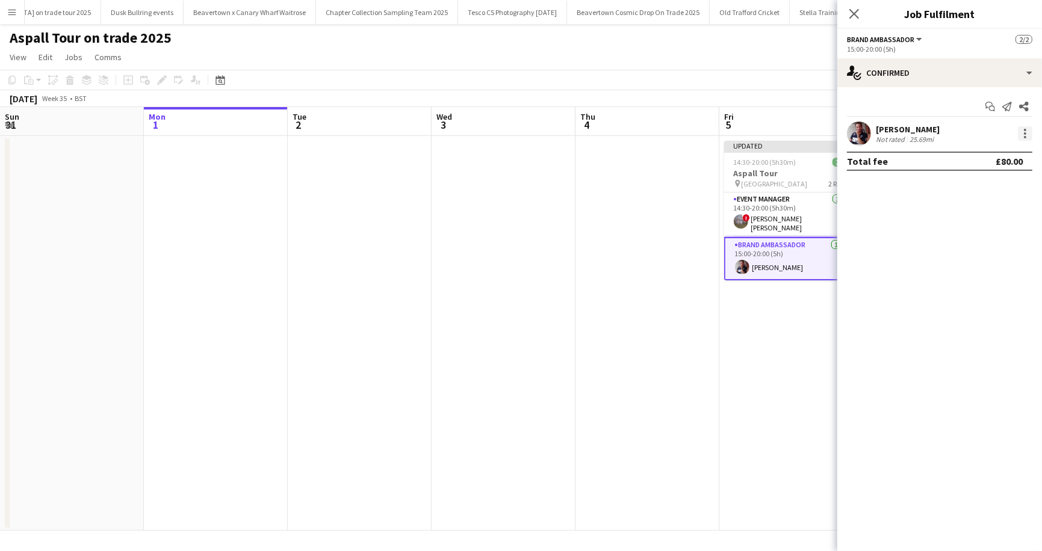
click at [1026, 129] on div at bounding box center [1025, 133] width 14 height 14
click at [1001, 154] on span "Edit fee" at bounding box center [985, 155] width 75 height 11
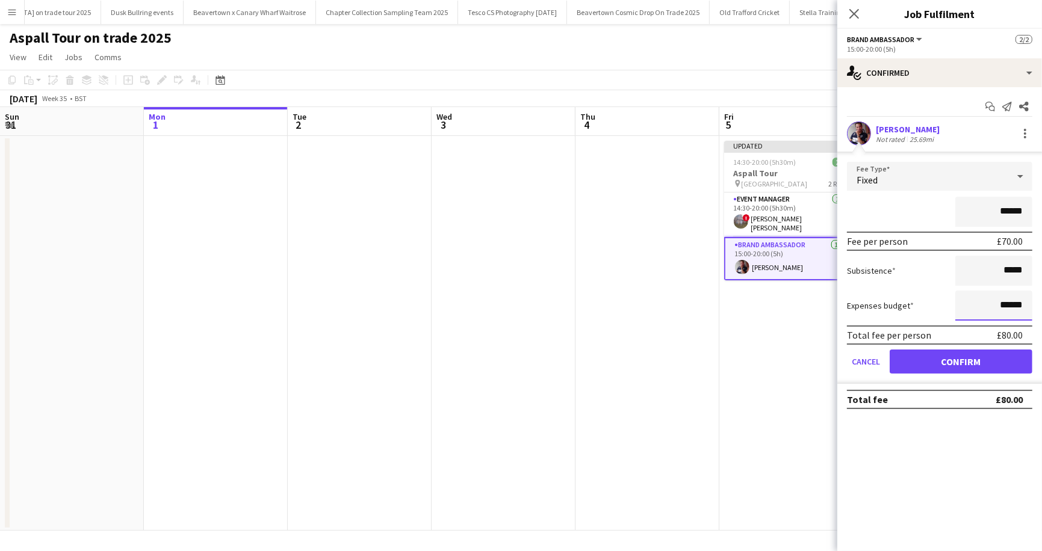
drag, startPoint x: 1002, startPoint y: 305, endPoint x: 1010, endPoint y: 305, distance: 7.2
click at [1010, 305] on input "******" at bounding box center [993, 306] width 77 height 30
type input "******"
click at [964, 362] on button "Confirm" at bounding box center [960, 362] width 143 height 24
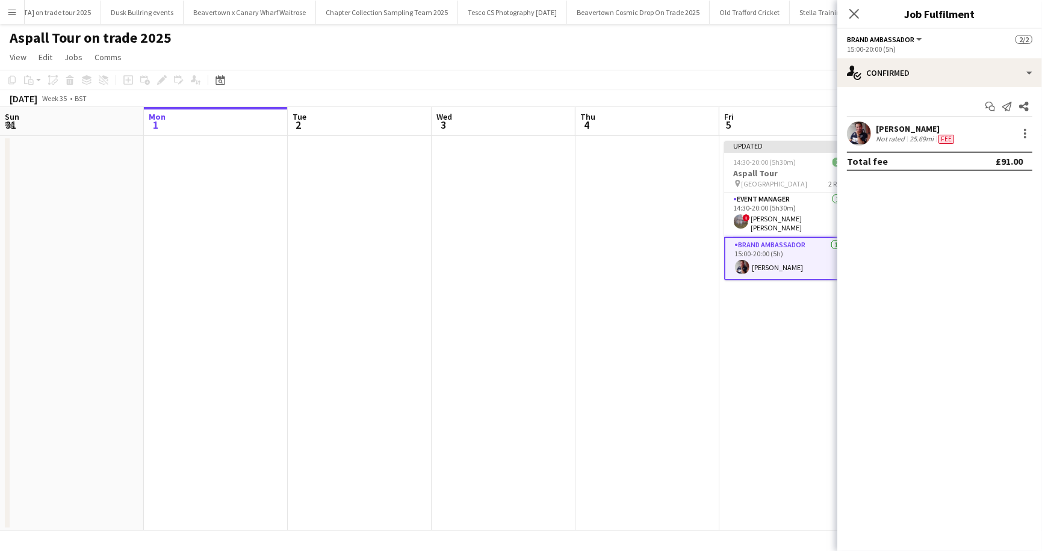
click at [747, 62] on app-page-menu "View Day view expanded Day view collapsed Month view Date picker Jump to today …" at bounding box center [521, 58] width 1042 height 23
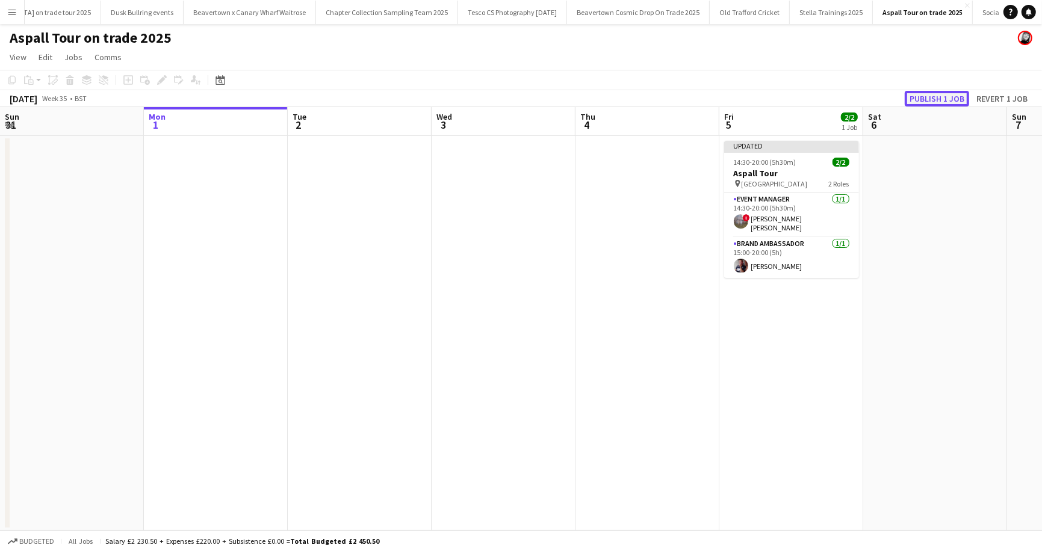
click at [941, 99] on button "Publish 1 job" at bounding box center [936, 99] width 64 height 16
